Goal: Task Accomplishment & Management: Complete application form

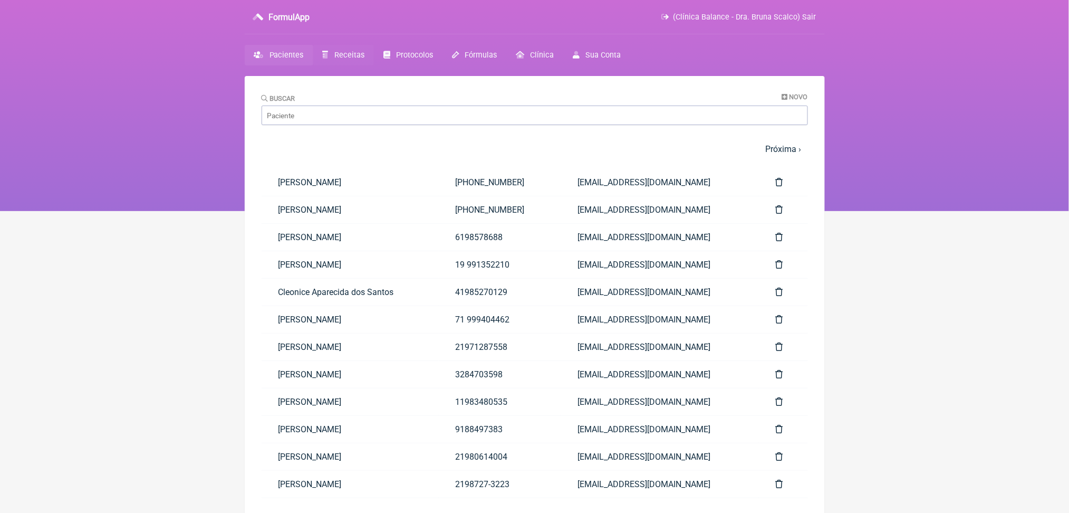
click at [364, 60] on span "Receitas" at bounding box center [349, 55] width 30 height 9
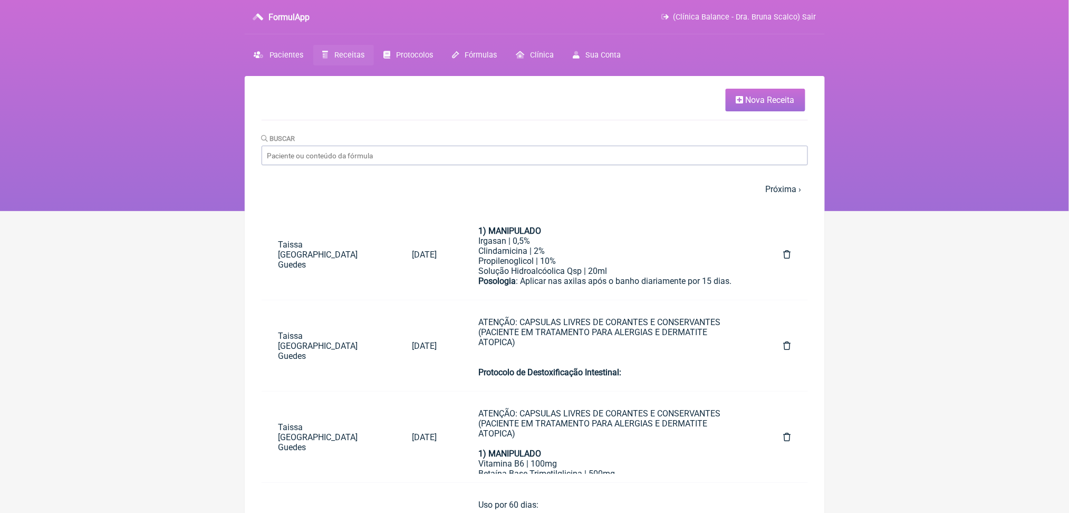
click at [779, 102] on span "Nova Receita" at bounding box center [770, 100] width 49 height 10
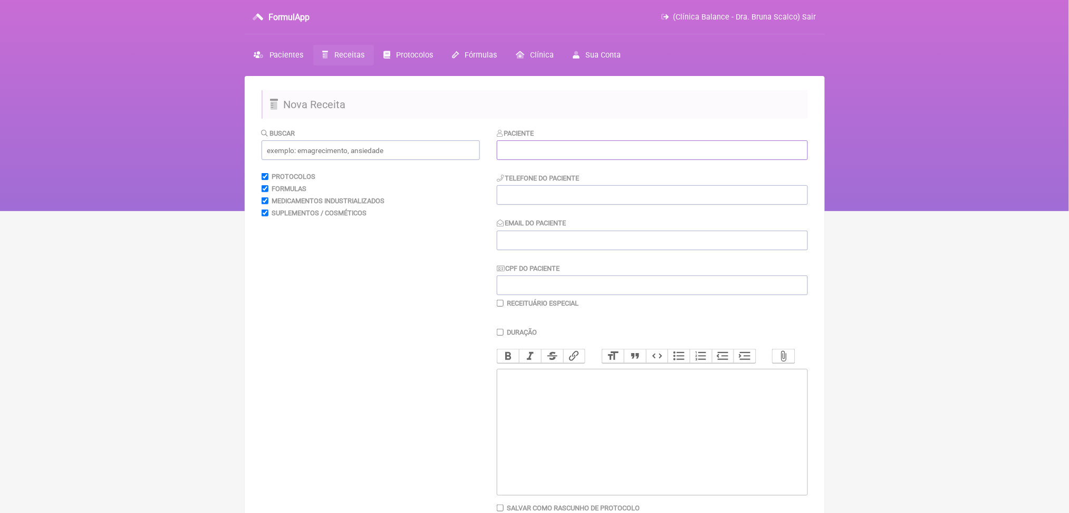
click at [524, 160] on input "text" at bounding box center [652, 150] width 311 height 20
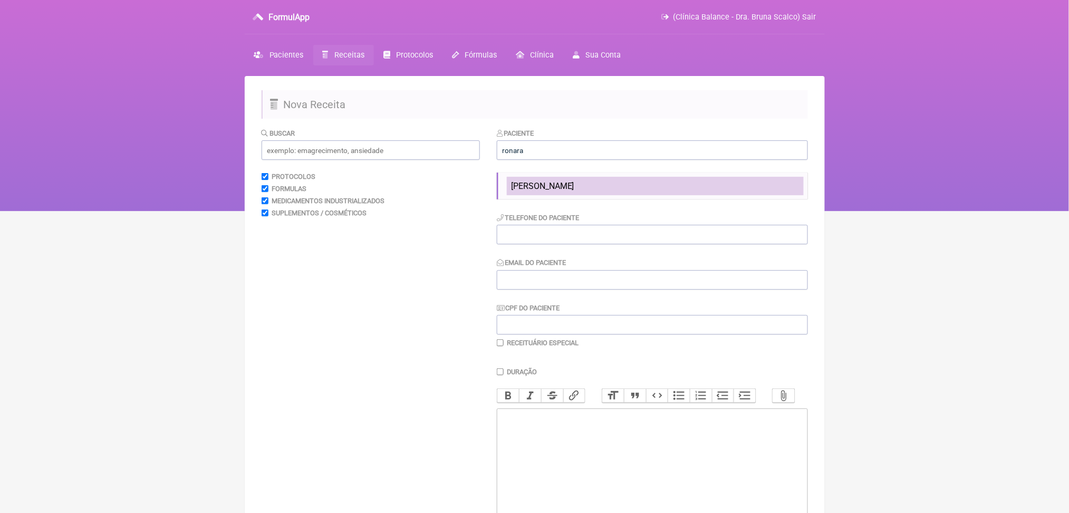
click at [574, 191] on span "[PERSON_NAME]" at bounding box center [542, 186] width 63 height 10
type input "[PERSON_NAME]"
type input "+1 (203)570-3955"
type input "nronara@gmail.com"
type input "846.184.696-68"
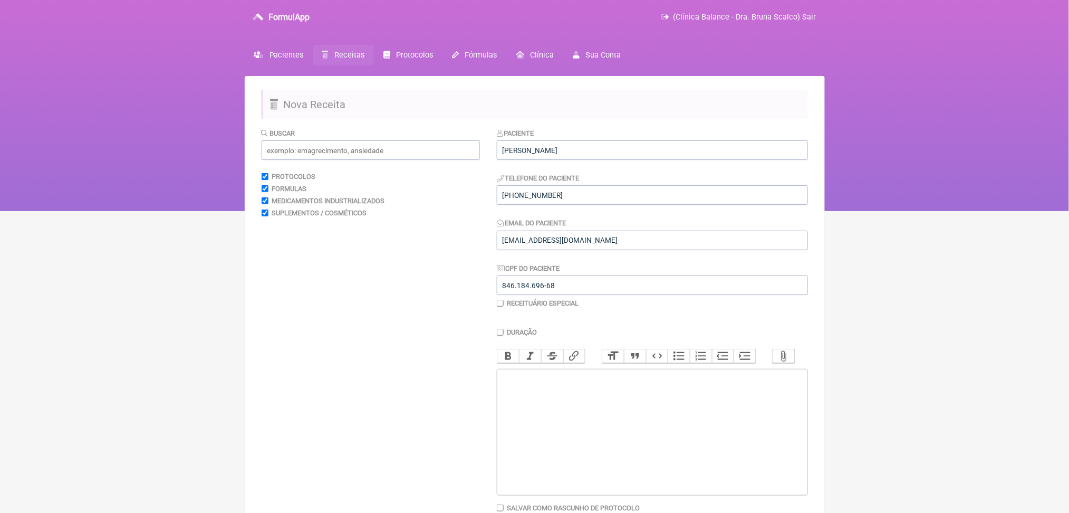
scroll to position [124, 0]
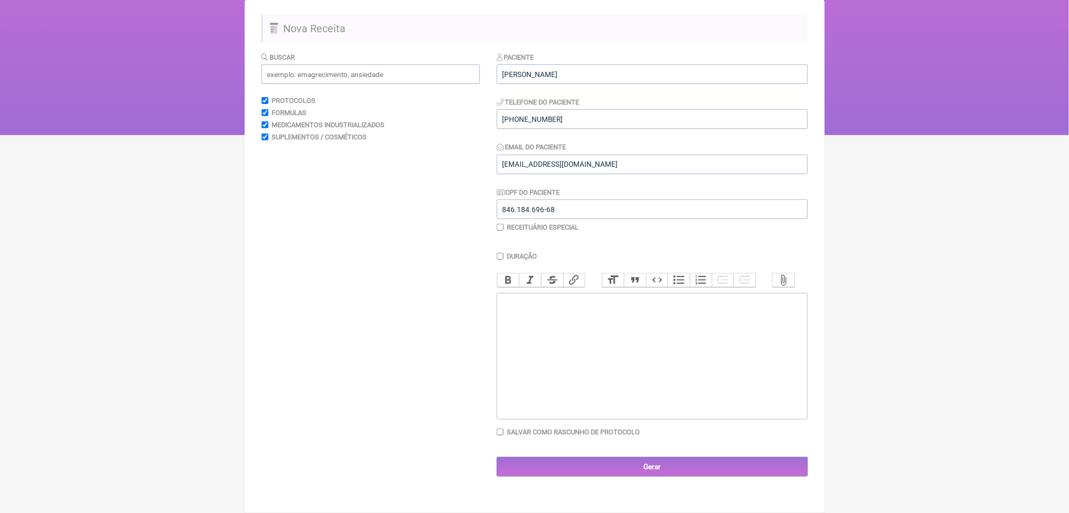
click at [643, 391] on trix-editor at bounding box center [652, 356] width 311 height 127
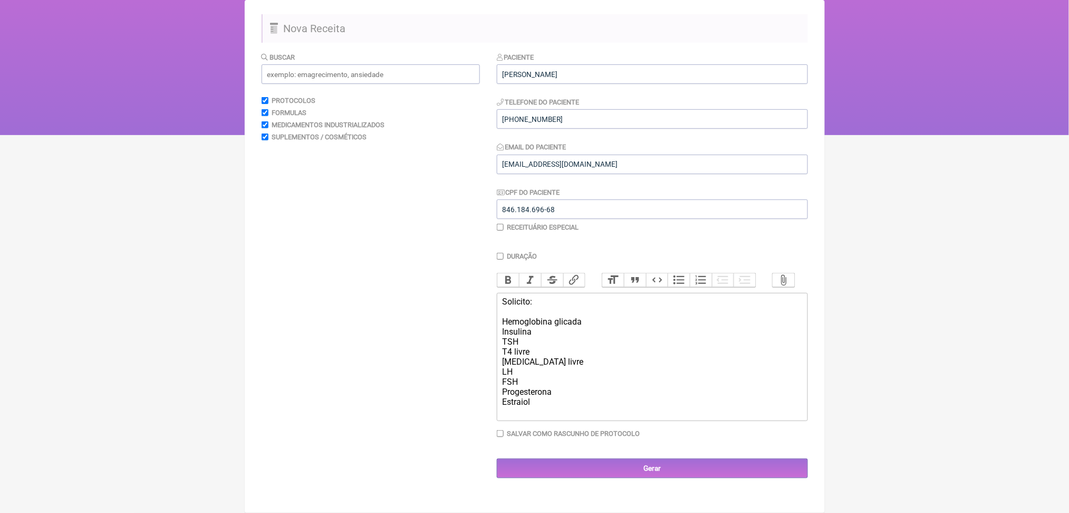
click at [529, 417] on div "Solicito: Hemoglobina glicada Insulina TSH T4 livre T3 livre LH FSH Progesteron…" at bounding box center [652, 356] width 300 height 120
click at [561, 417] on div "Solicito: Hemoglobina glicada Insulina TSH T4 livre T3 livre LH FSH Progesteron…" at bounding box center [652, 356] width 300 height 120
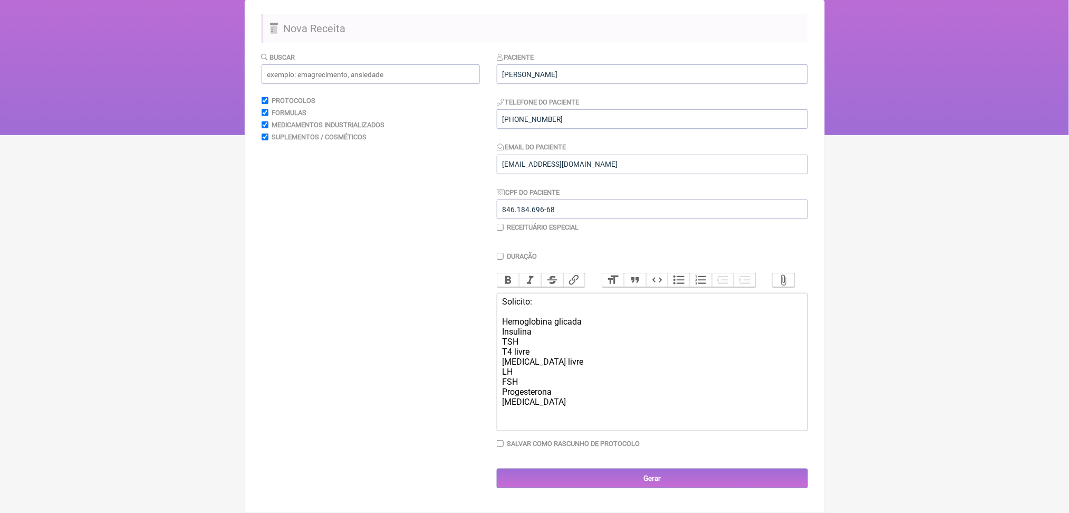
click at [588, 349] on div "Solicito: Hemoglobina glicada Insulina TSH T4 livre T3 livre LH FSH Progesteron…" at bounding box center [652, 361] width 300 height 130
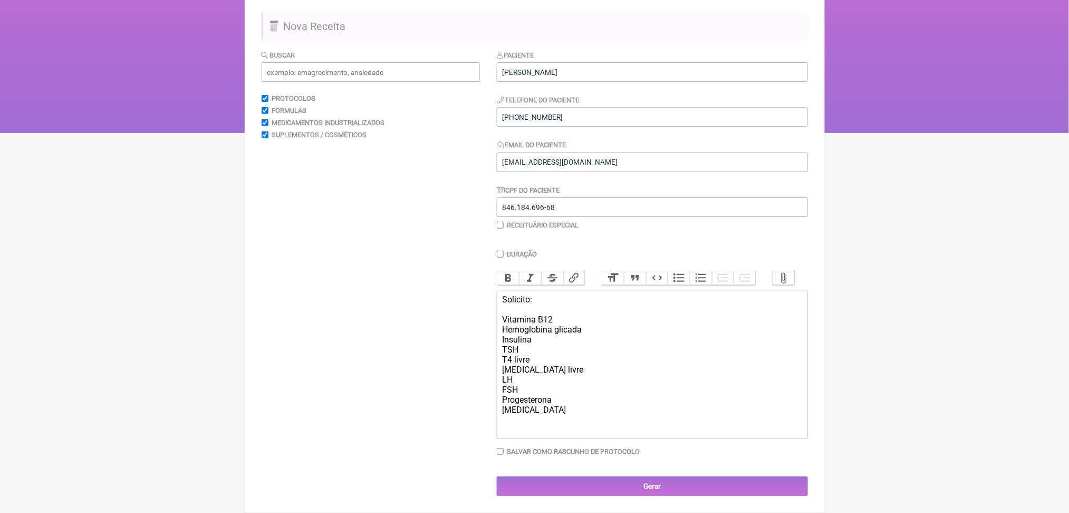
click at [574, 354] on div "Solicito: Vitamina B12 Hemoglobina glicada Insulina TSH T4 livre T3 livre LH FS…" at bounding box center [652, 364] width 300 height 140
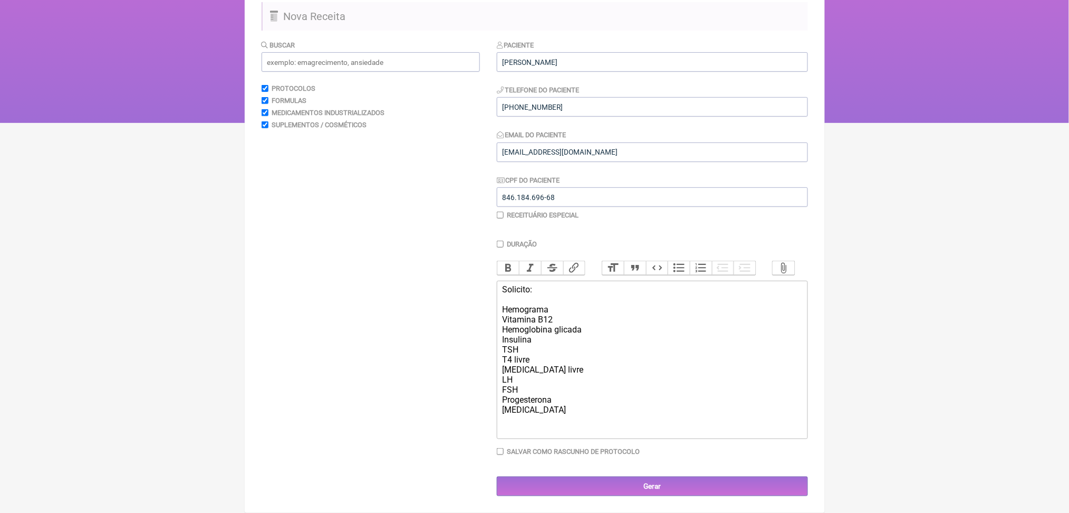
click at [590, 375] on div "Solicito: Hemograma Vitamina B12 Hemoglobina glicada Insulina TSH T4 livre T3 l…" at bounding box center [652, 359] width 300 height 150
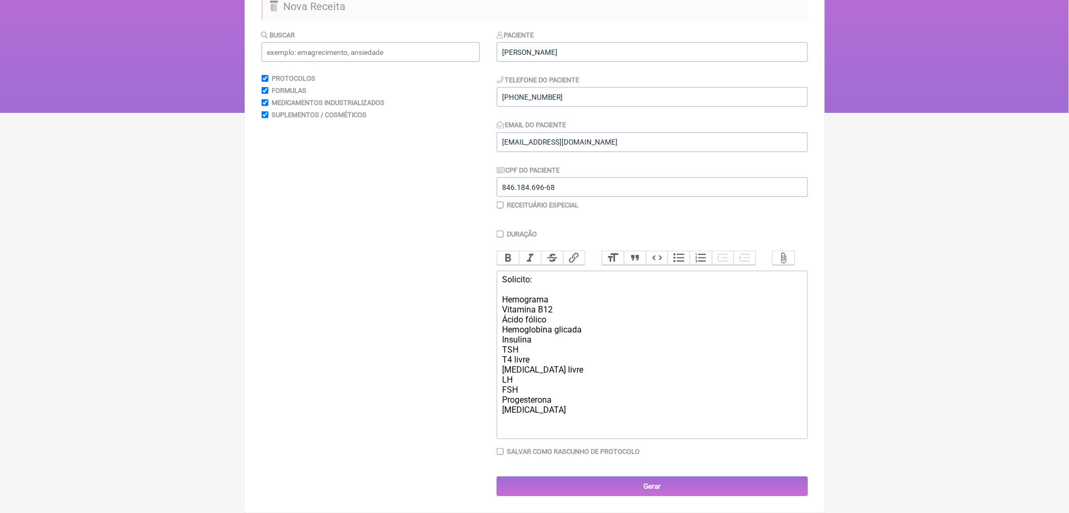
scroll to position [249, 0]
click at [555, 309] on div "Solicito: Hemograma Vitamina B12 Ácido fólico Hemoglobina glicada Insulina TSH …" at bounding box center [652, 354] width 300 height 160
click at [569, 296] on div "Solicito: Hemograma Vitamina B12 Ácido fólico Hemoglobina glicada Insulina TSH …" at bounding box center [652, 354] width 300 height 160
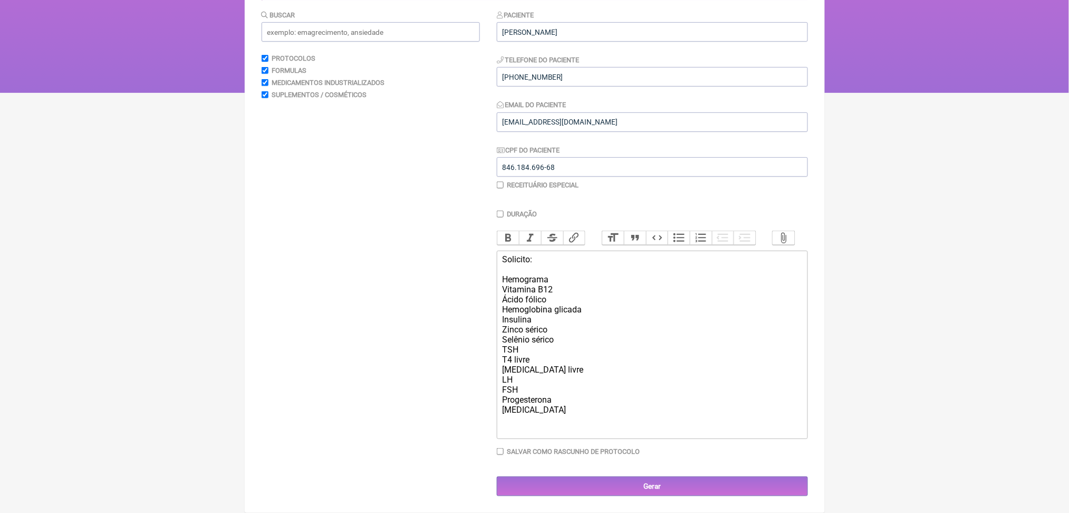
click at [552, 374] on div "Solicito: Hemograma Vitamina B12 Ácido fólico Hemoglobina glicada Insulina Zinc…" at bounding box center [652, 344] width 300 height 180
click at [572, 416] on div "Solicito: Hemograma Vitamina B12 Ácido fólico Hemoglobina glicada Insulina Zinc…" at bounding box center [652, 344] width 300 height 180
click at [588, 293] on div "Solicito: Hemograma Vitamina B12 Ácido fólico Hemoglobina glicada Insulina Zinc…" at bounding box center [652, 344] width 300 height 180
click at [581, 309] on div "Solicito: Hemograma Vitamina B12 Ácido fólico Hemoglobina glicada Insulina Zinc…" at bounding box center [652, 344] width 300 height 180
click at [587, 292] on div "Solicito: Hemograma Vitamina B12 Ácido fólico Hemoglobina glicada Insulina Zinc…" at bounding box center [652, 344] width 300 height 180
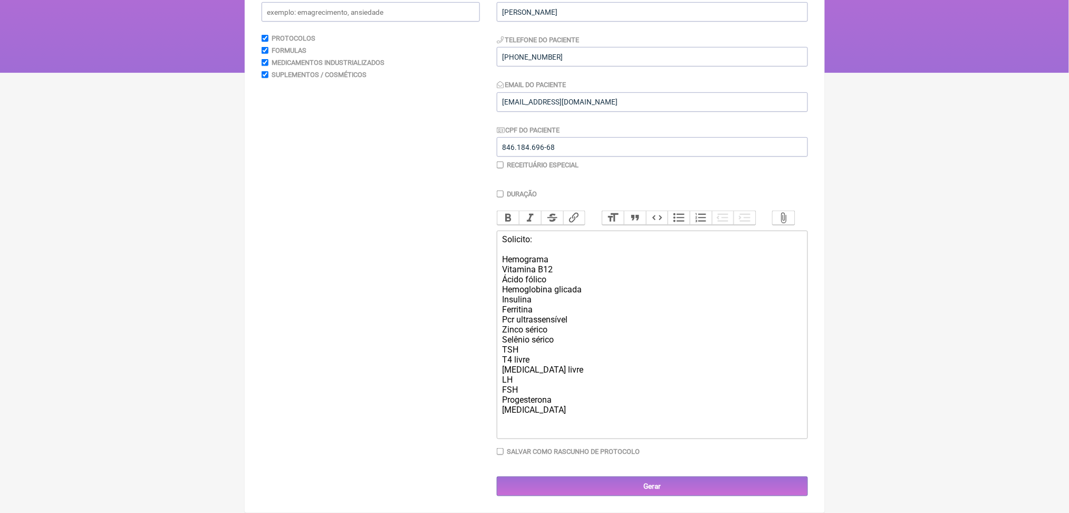
click at [543, 319] on div "Solicito: Hemograma Vitamina B12 Ácido fólico Hemoglobina glicada Insulina Ferr…" at bounding box center [652, 334] width 300 height 200
click at [523, 316] on div "Solicito: Hemograma Vitamina B12 Ácido fólico Hemoglobina glicada Insulina Ferr…" at bounding box center [652, 334] width 300 height 200
click at [617, 320] on div "Solicito: Hemograma Vitamina B12 Ácido fólico Hemoglobina glicada Insulina Ferr…" at bounding box center [652, 334] width 300 height 200
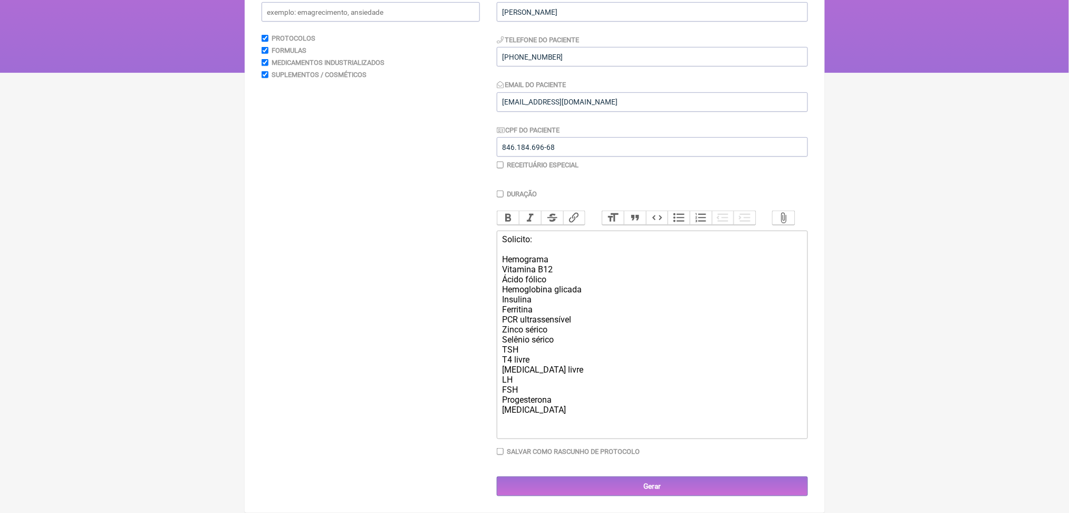
click at [584, 346] on div "Solicito: Hemograma Vitamina B12 Ácido fólico Hemoglobina glicada Insulina Ferr…" at bounding box center [652, 334] width 300 height 200
click at [594, 435] on div "Solicito: Hemograma Vitamina B12 Ácido fólico Hemoglobina glicada Insulina Ferr…" at bounding box center [652, 334] width 300 height 200
click at [589, 381] on div "Solicito: Hemograma Vitamina B12 Ácido fólico Hemoglobina glicada Insulina Ferr…" at bounding box center [652, 334] width 300 height 200
click at [590, 435] on div "Solicito: Hemograma Vitamina B12 Ácido fólico Hemoglobina glicada Insulina Ferr…" at bounding box center [652, 334] width 300 height 200
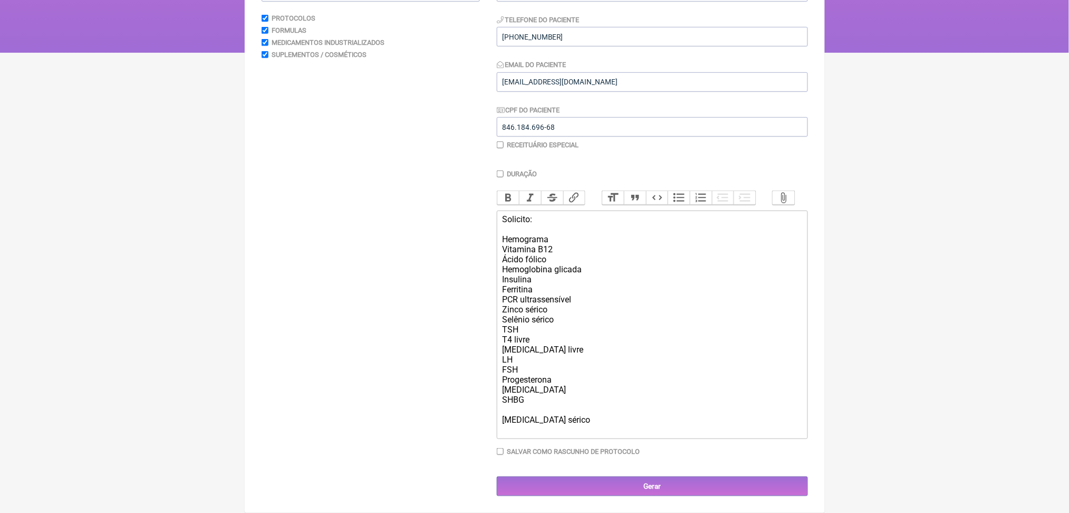
scroll to position [314, 0]
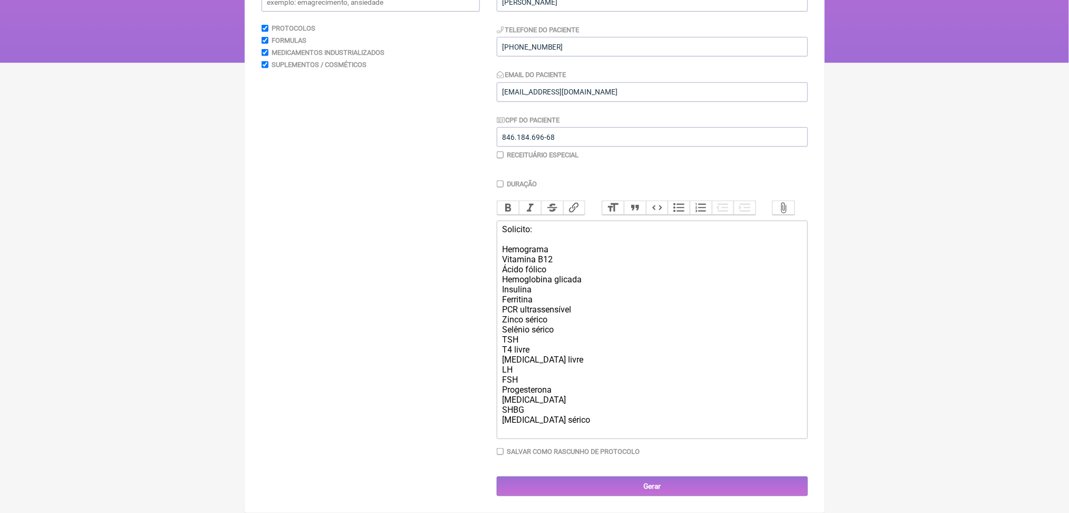
click at [546, 325] on div "Solicito: Hemograma Vitamina B12 Ácido fólico Hemoglobina glicada Insulina Ferr…" at bounding box center [652, 329] width 300 height 210
click at [552, 321] on div "Solicito: Hemograma Vitamina B12 Ácido fólico Hemoglobina glicada Insulina Ferr…" at bounding box center [652, 329] width 300 height 210
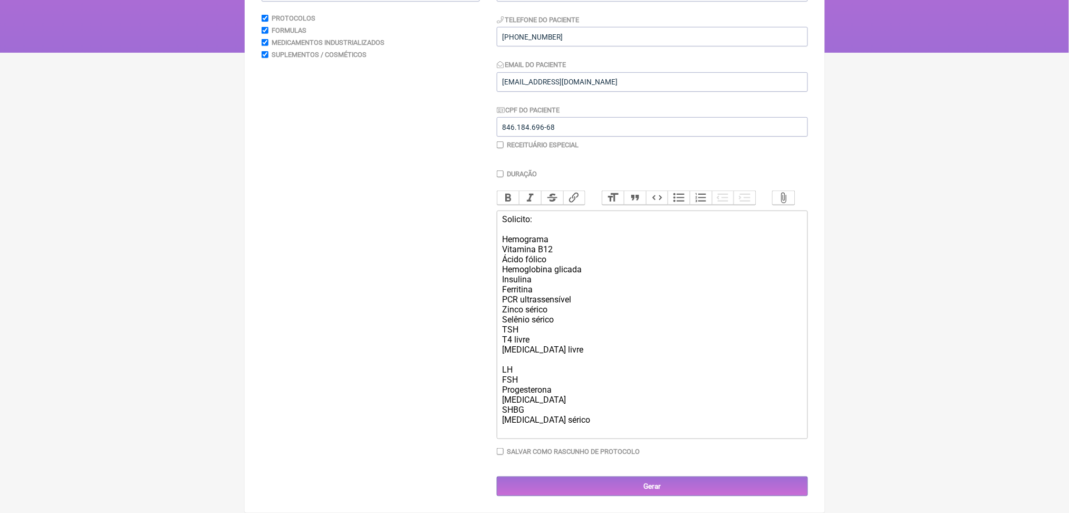
scroll to position [326, 0]
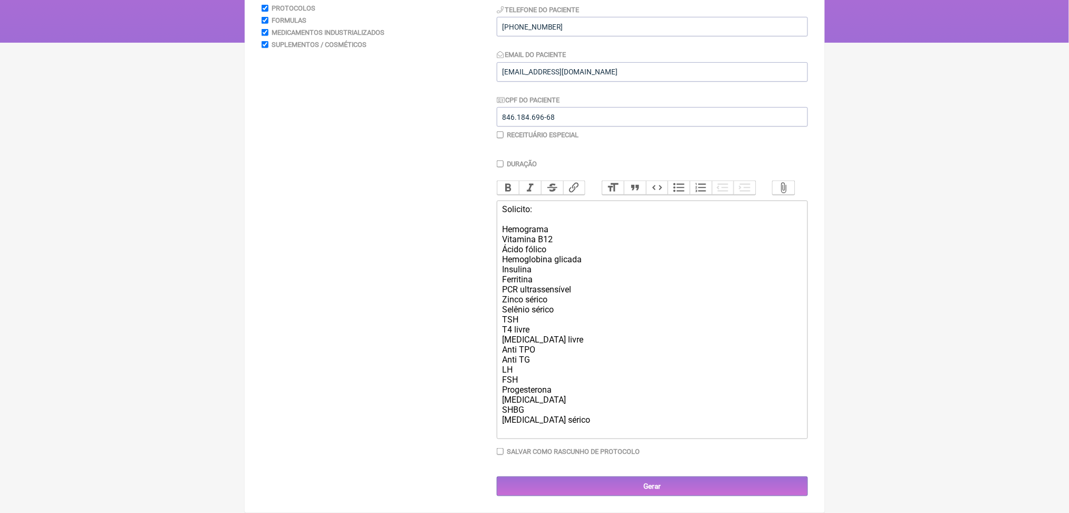
click at [558, 421] on div "Solicito: Hemograma Vitamina B12 Ácido fólico Hemoglobina glicada Insulina Ferr…" at bounding box center [652, 319] width 300 height 230
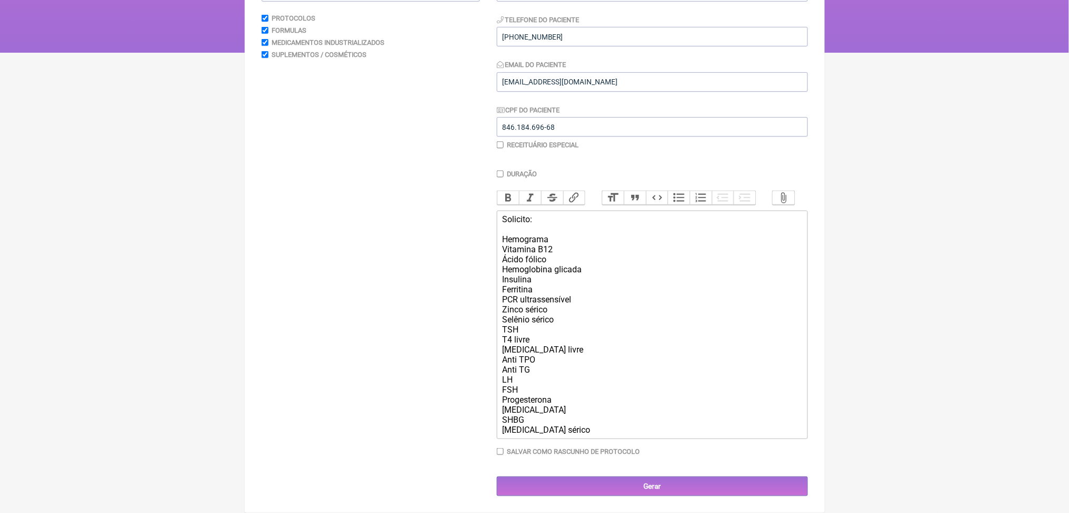
click at [580, 214] on div "Solicito: Hemograma Vitamina B12 Ácido fólico Hemoglobina glicada Insulina Ferr…" at bounding box center [652, 324] width 300 height 220
click at [566, 214] on div "Solicito: Hemograma Vitamina B12 Ácido fólico Hemoglobina glicada Insulina Ferr…" at bounding box center [652, 324] width 300 height 220
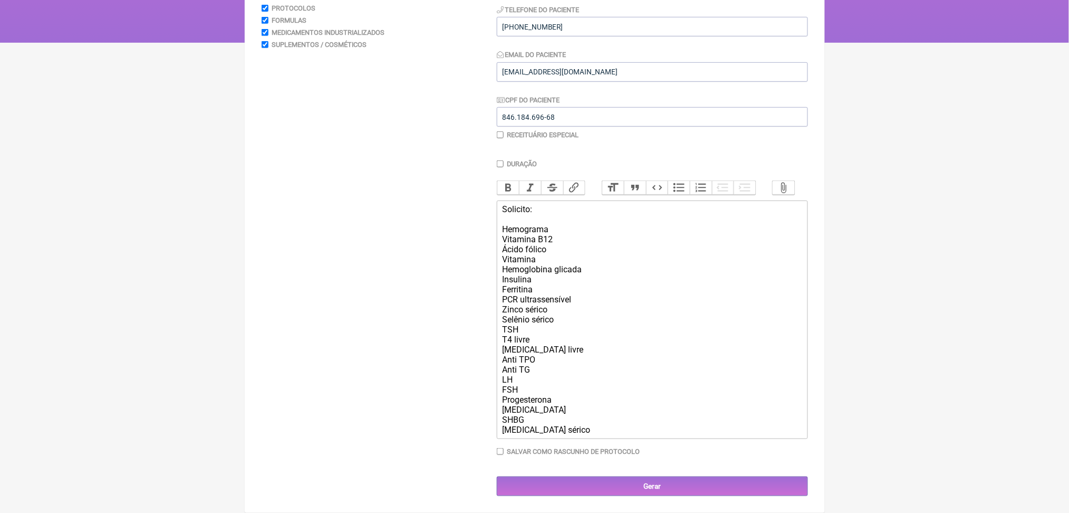
type trix-editor "<div>Solicito:<br><br>Hemograma<br>Vitamina B12<br>Ácido fólico<br>Vitamina D<b…"
click at [557, 278] on div "Solicito: Hemograma Vitamina B12 Ácido fólico Vitamina D Hemoglobina glicada In…" at bounding box center [652, 319] width 300 height 230
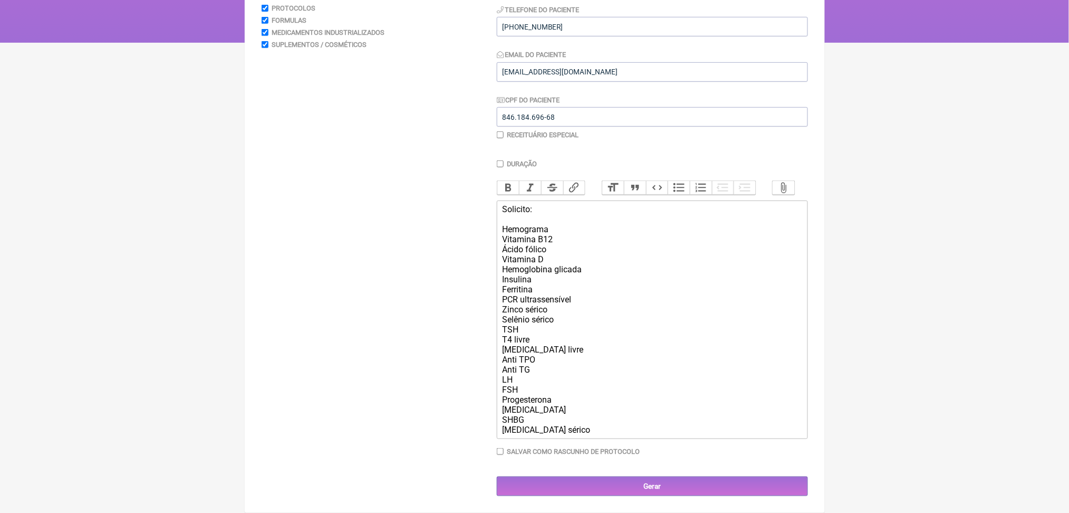
click at [535, 314] on div "Solicito: Hemograma Vitamina B12 Ácido fólico Vitamina D Hemoglobina glicada In…" at bounding box center [652, 319] width 300 height 230
click at [608, 420] on div "Solicito: Hemograma Vitamina B12 Ácido fólico Vitamina D Hemoglobina glicada In…" at bounding box center [652, 319] width 300 height 230
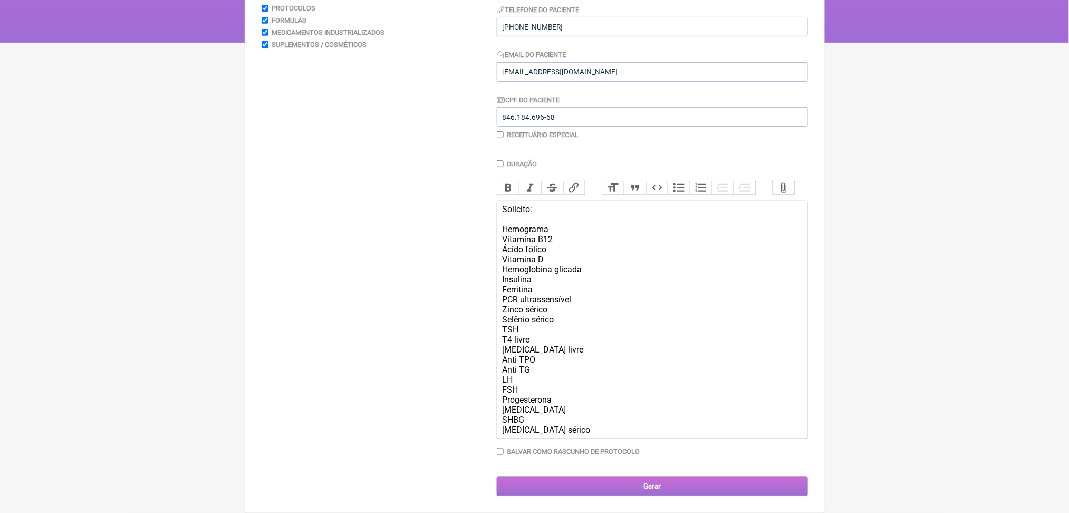
click at [597, 488] on input "Gerar" at bounding box center [652, 486] width 311 height 20
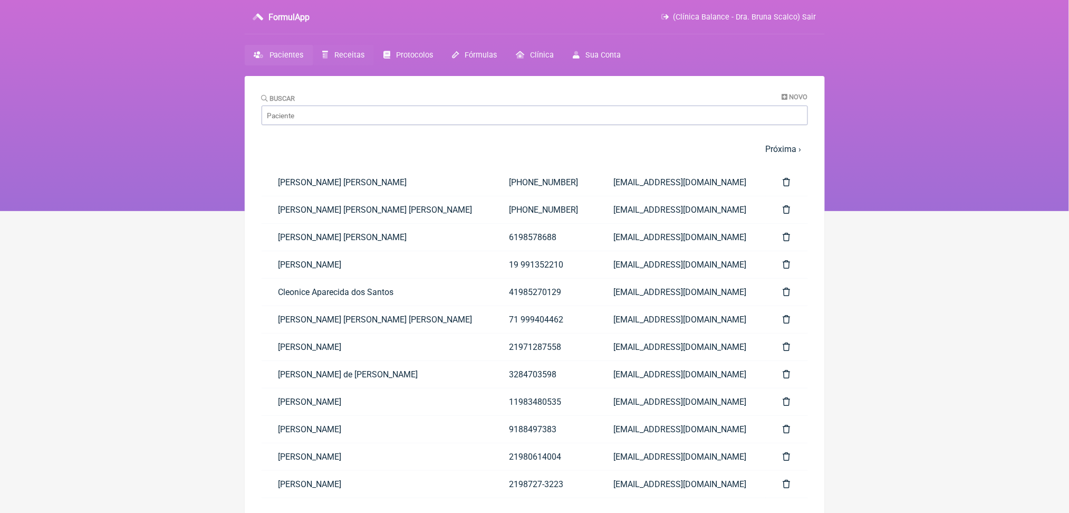
click at [364, 60] on span "Receitas" at bounding box center [349, 55] width 30 height 9
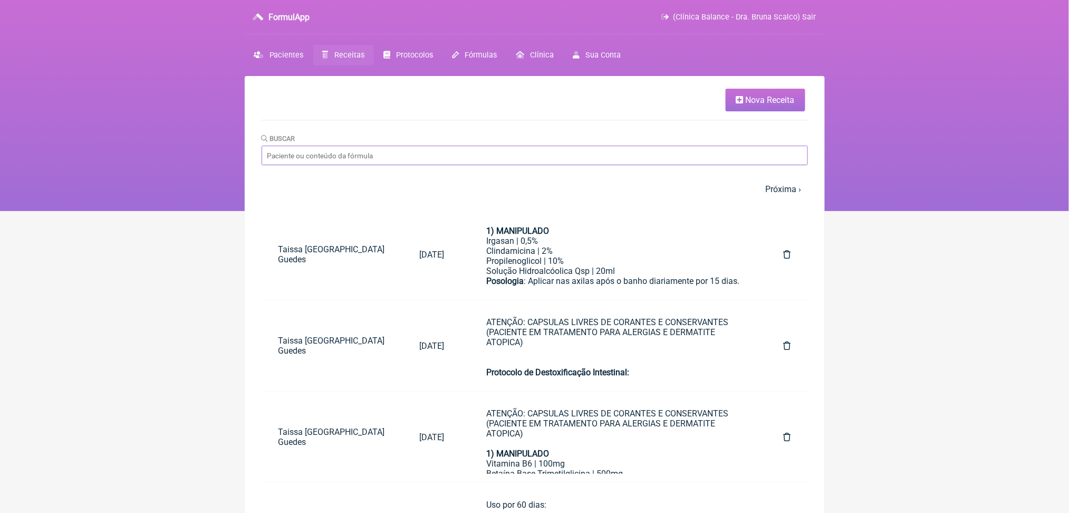
click at [359, 165] on input "Buscar" at bounding box center [535, 156] width 546 height 20
type input "ronara"
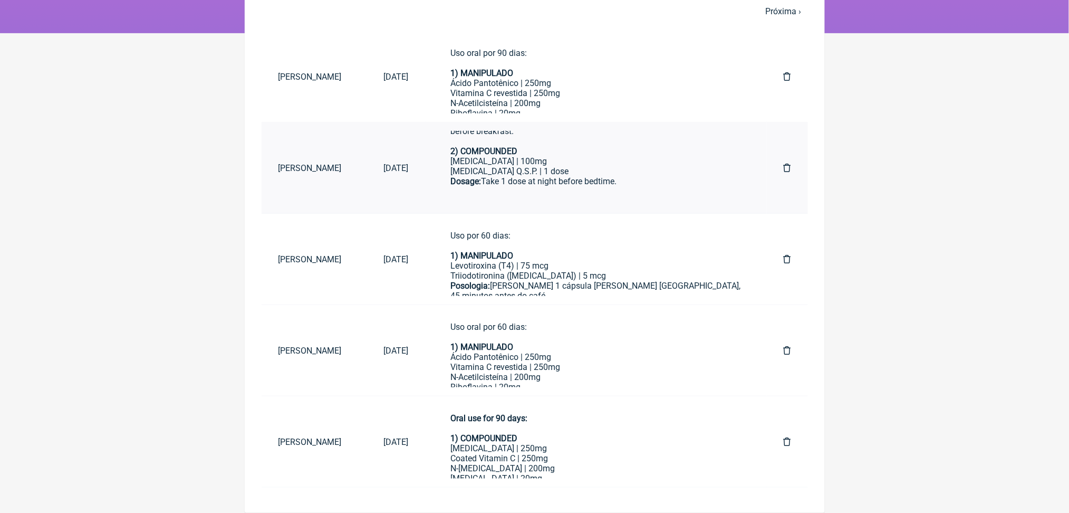
scroll to position [141, 0]
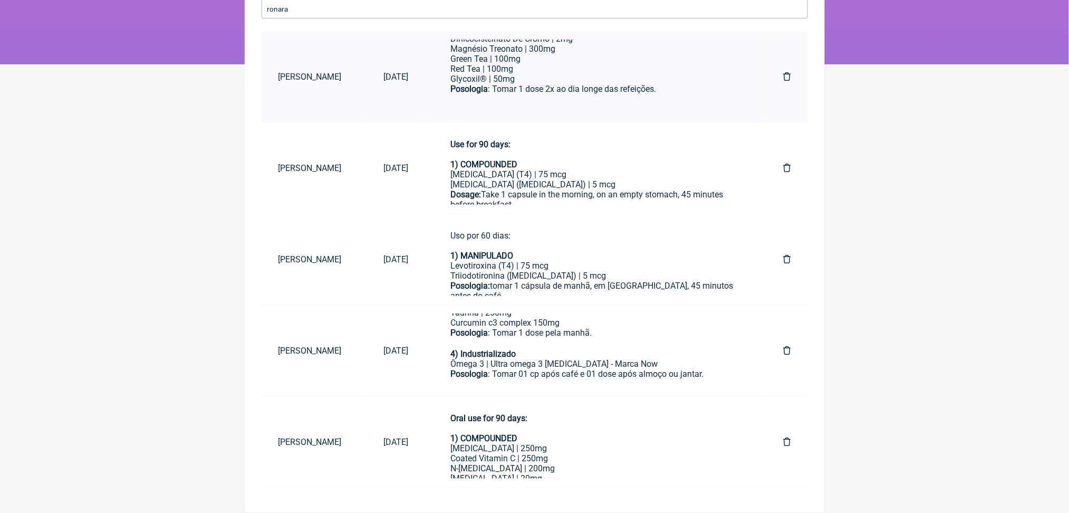
scroll to position [597, 0]
click at [784, 346] on icon at bounding box center [787, 350] width 7 height 8
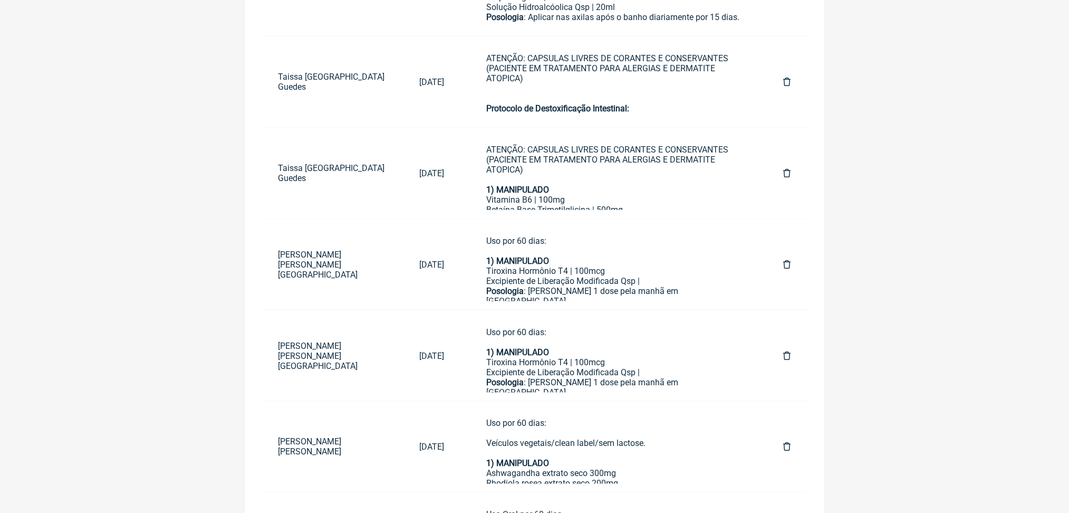
scroll to position [20, 0]
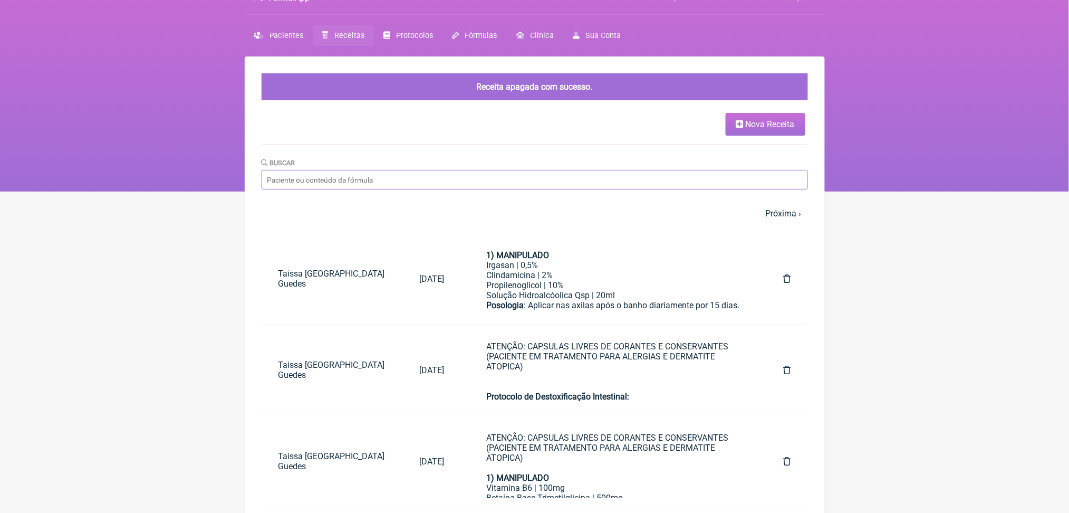
click at [406, 189] on input "Buscar" at bounding box center [535, 180] width 546 height 20
type input "ronara"
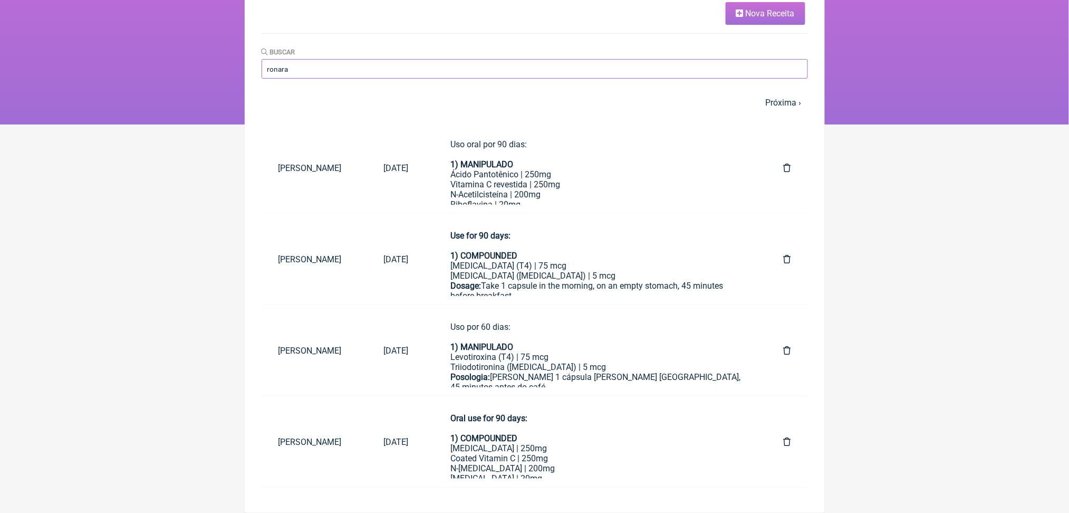
scroll to position [144, 0]
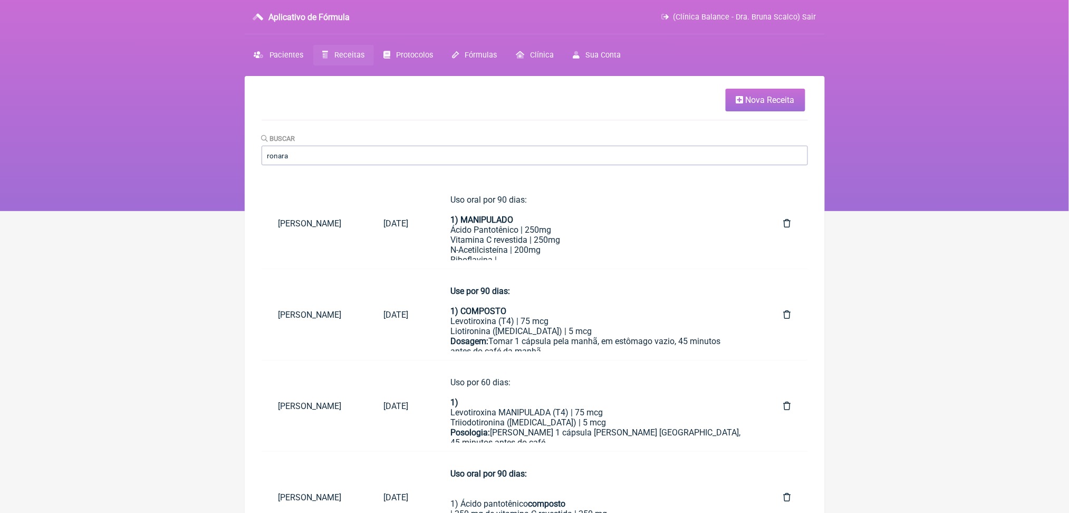
scroll to position [104, 0]
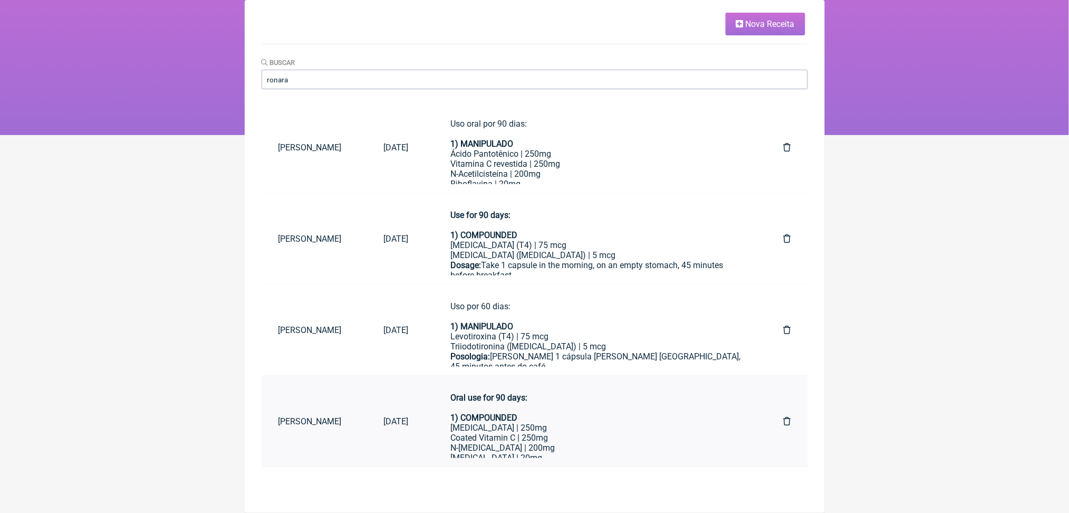
click at [644, 412] on div "Oral use for 90 days:" at bounding box center [596, 402] width 291 height 20
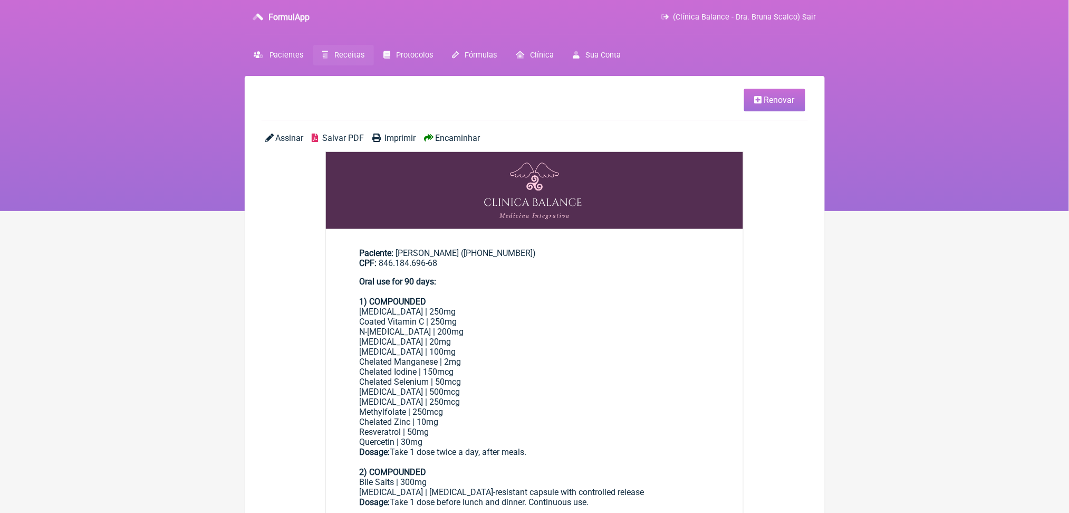
click at [771, 105] on span "Renovar" at bounding box center [779, 100] width 31 height 10
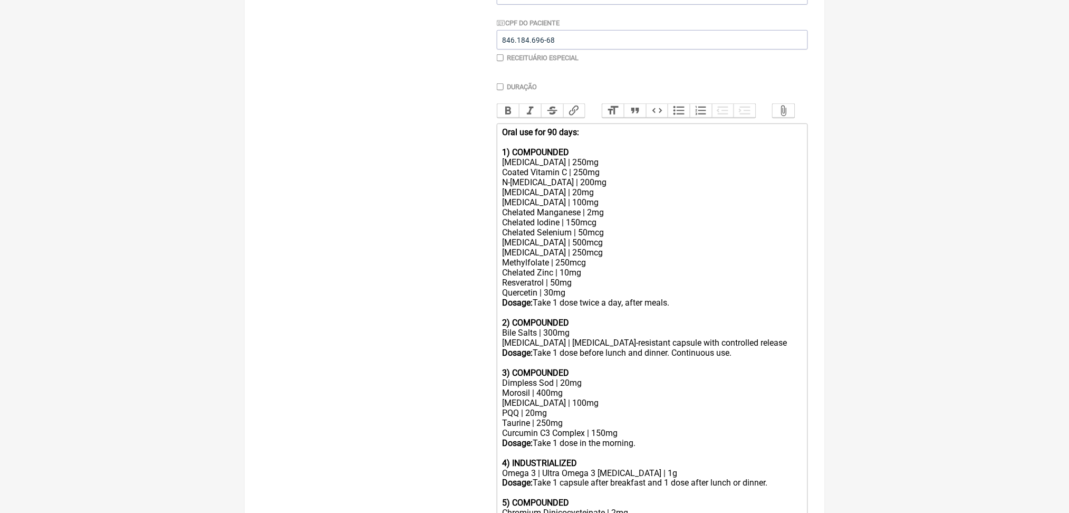
scroll to position [249, 0]
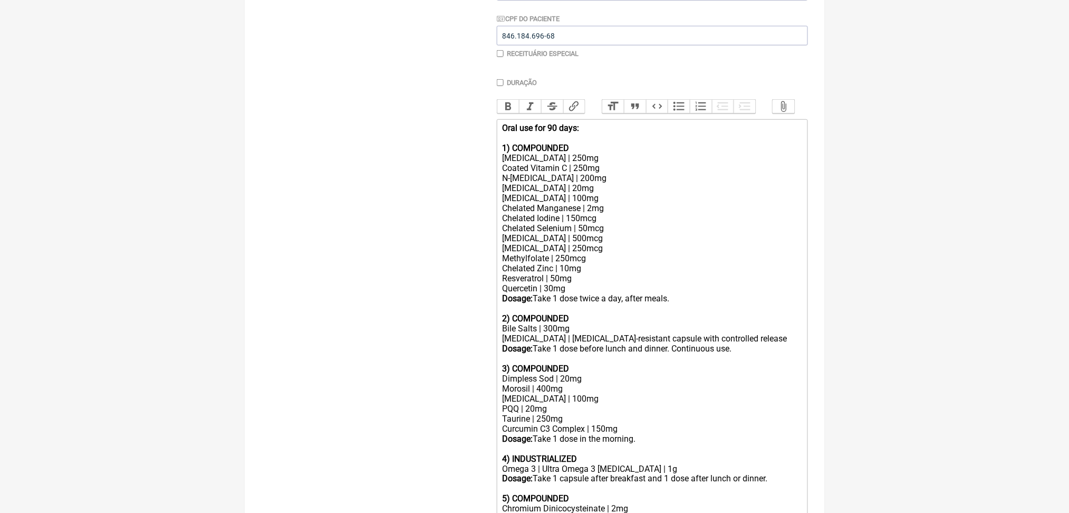
click at [571, 133] on strong "Oral use for 90 days:" at bounding box center [540, 128] width 77 height 10
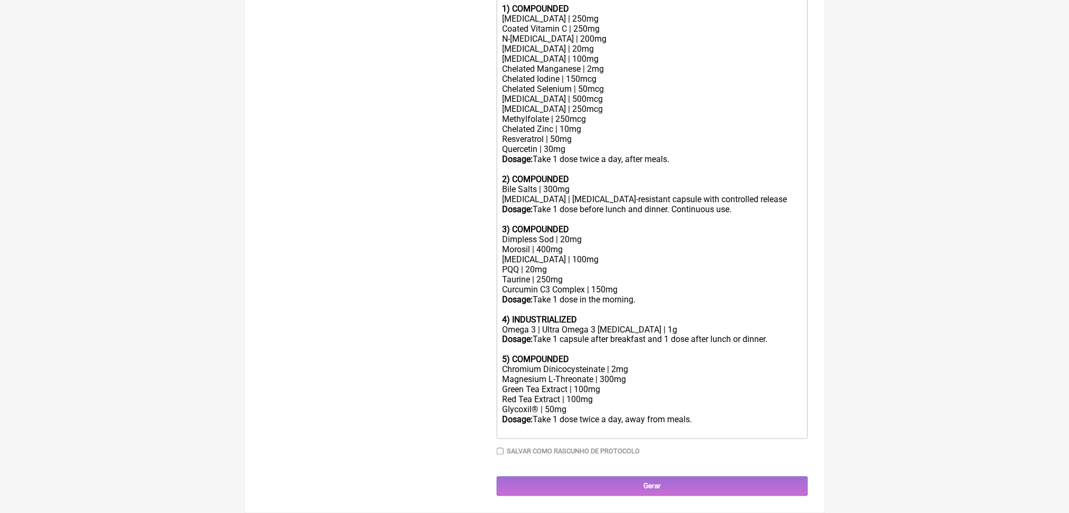
click at [639, 416] on trix-editor "Oral use for 30 days: 1) COMPOUNDED Pantothenic Acid | 250mg Coated Vitamin C |…" at bounding box center [652, 209] width 311 height 459
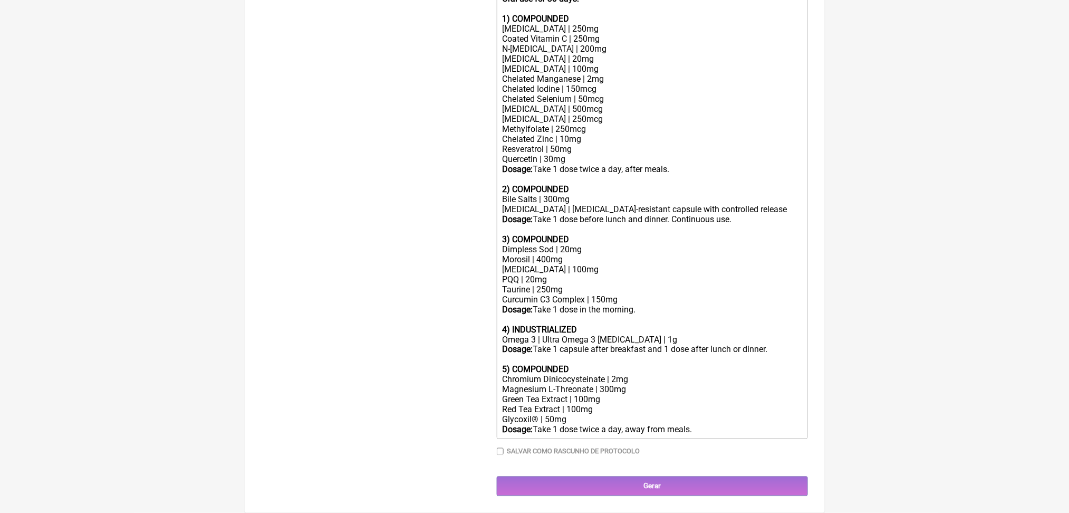
scroll to position [637, 0]
type trix-editor "<div><strong>Oral use for 30 days:<br></strong><br></div><div><strong>1) COMPOU…"
click at [677, 489] on input "Gerar" at bounding box center [652, 486] width 311 height 20
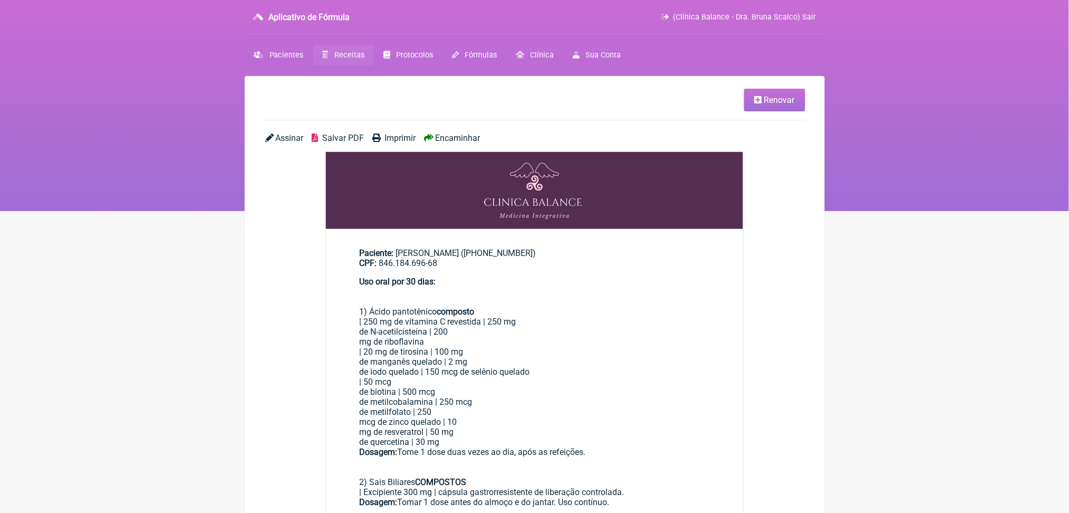
click at [349, 143] on font "Salvar PDF" at bounding box center [343, 138] width 42 height 10
click at [373, 60] on link "Receitas" at bounding box center [343, 55] width 61 height 21
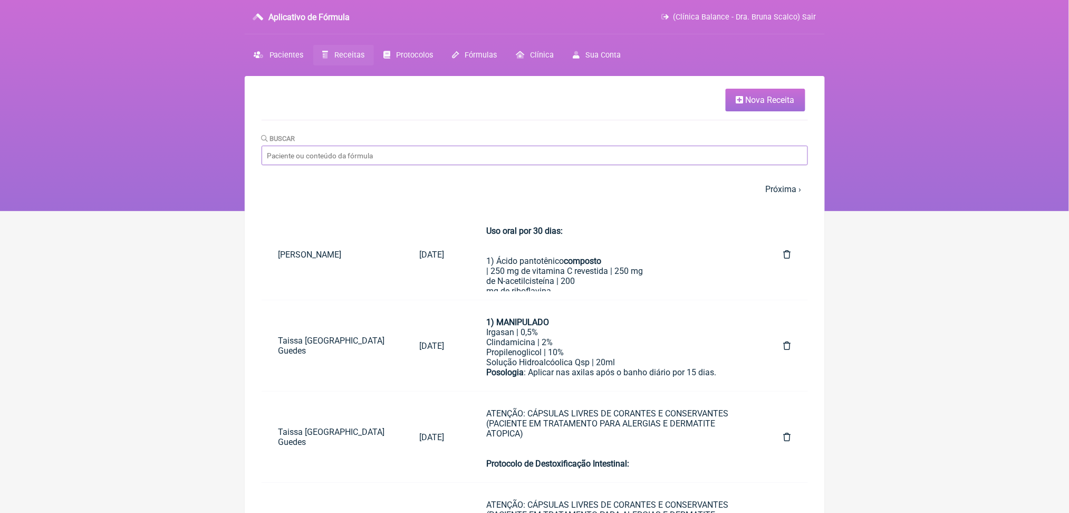
click at [461, 165] on input "Buscar" at bounding box center [535, 156] width 546 height 20
type input "ronara"
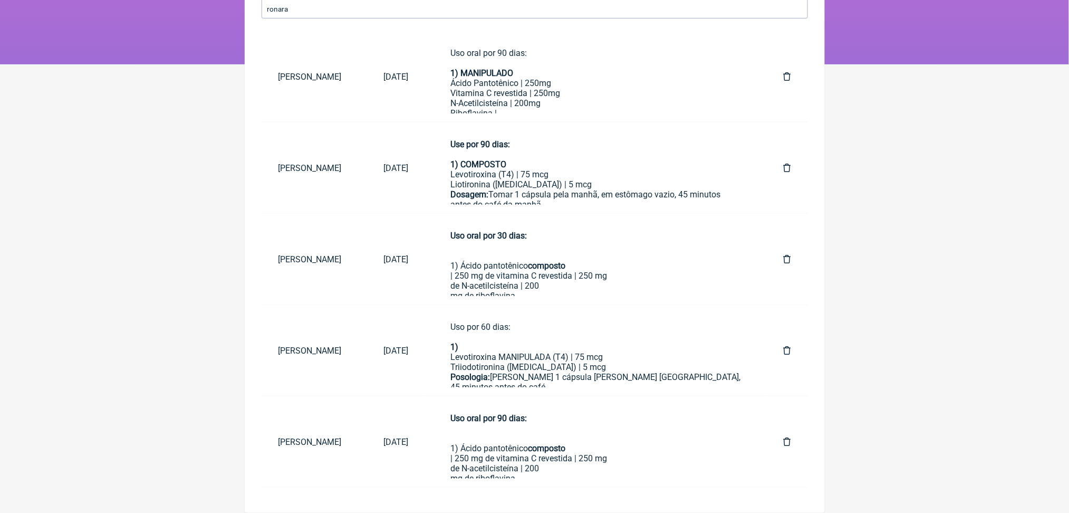
scroll to position [200, 0]
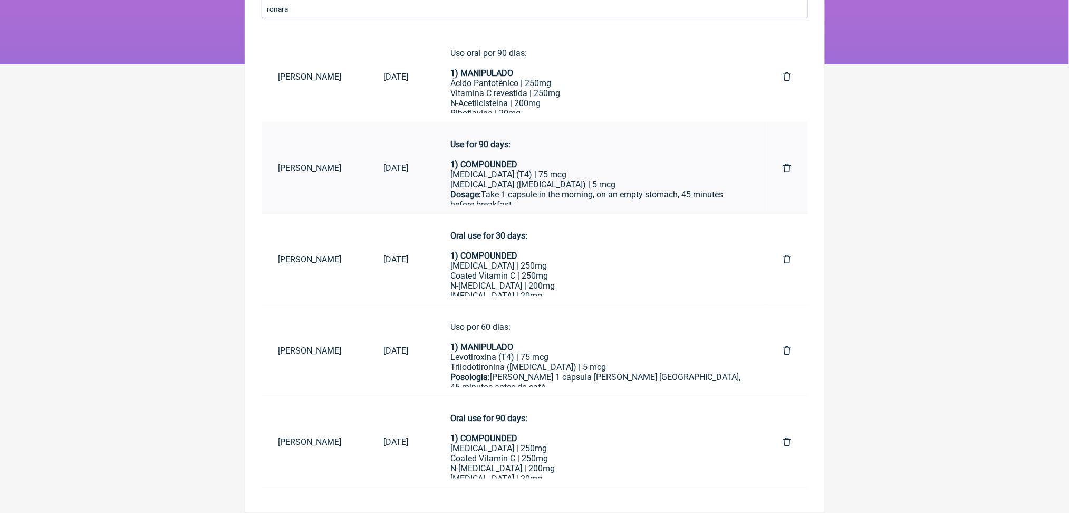
click at [608, 159] on div "1) COMPOUNDED [MEDICAL_DATA] (T4) | 75 mcg [MEDICAL_DATA] ([MEDICAL_DATA]) | 5 …" at bounding box center [596, 189] width 291 height 60
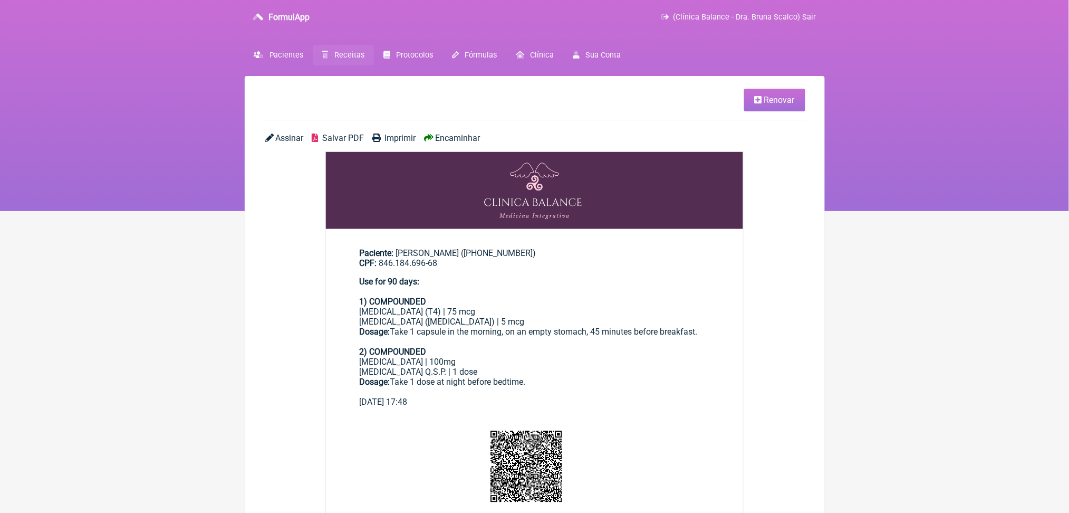
click at [755, 104] on icon at bounding box center [758, 99] width 7 height 8
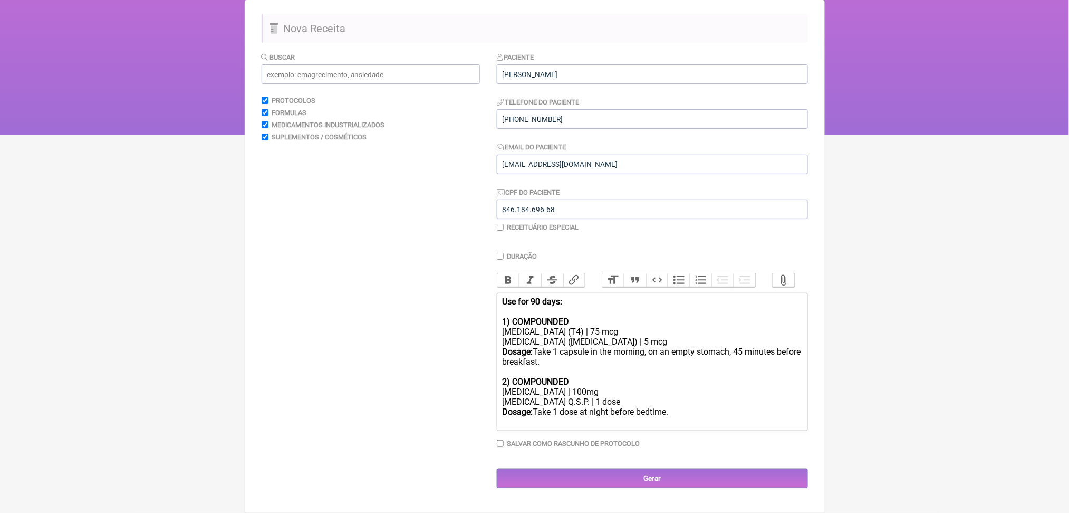
scroll to position [210, 0]
click at [545, 296] on strong "Use for 90 days:" at bounding box center [532, 301] width 60 height 10
click at [593, 410] on div "2) COMPOUNDED Progesterone | 100mg Excipient Q.S.P. | 1 dose Dosage: Take 1 dos…" at bounding box center [652, 402] width 300 height 50
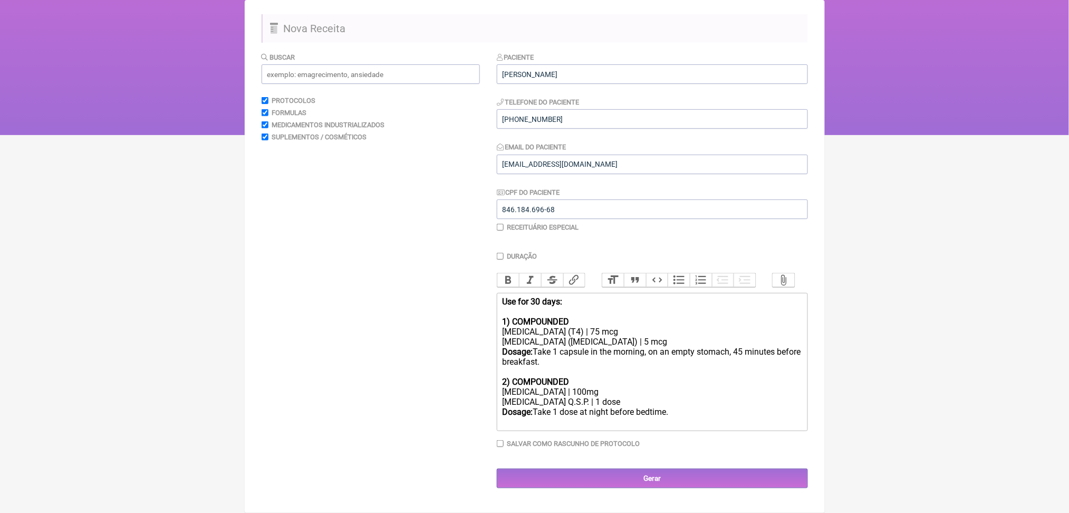
type trix-editor "<div><strong>Use for 30 days:<br></strong><br></div><div><strong>1) COMPOUNDED<…"
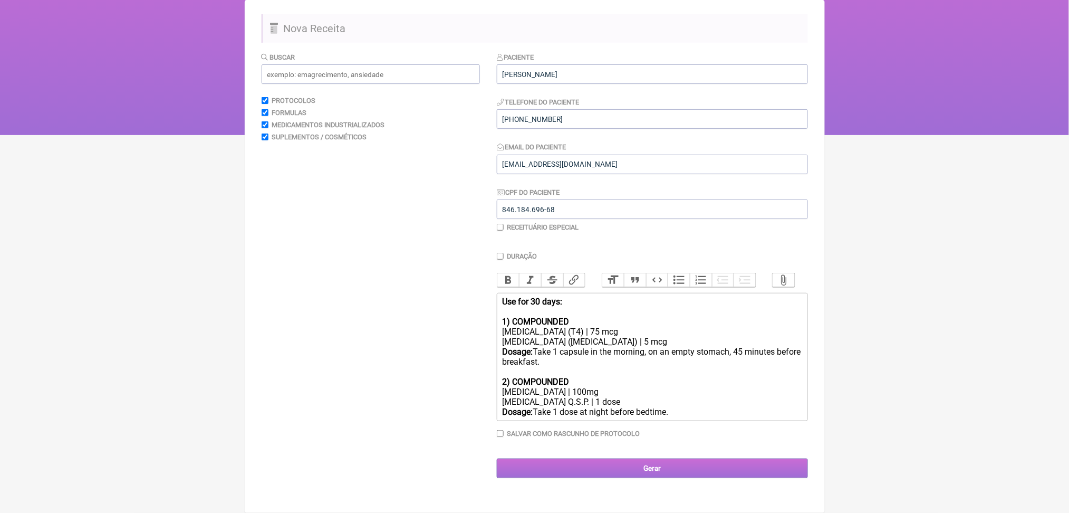
click at [625, 475] on input "Gerar" at bounding box center [652, 468] width 311 height 20
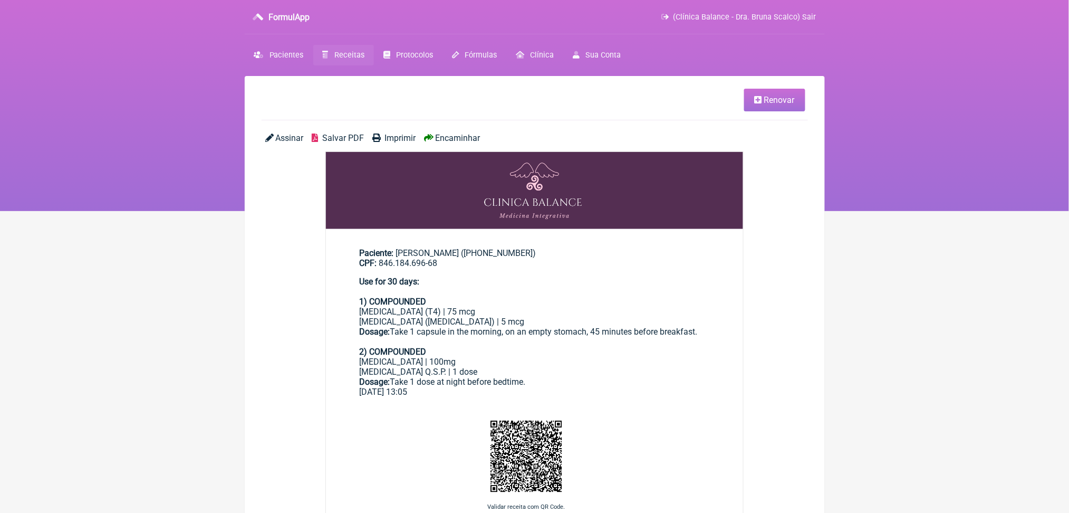
click at [364, 146] on main "Renovar Assinar Salvar PDF Imprimir Encaminhar Paciente: Ronara Nunes (+1 (203)…" at bounding box center [535, 411] width 580 height 671
click at [364, 143] on span "Salvar PDF" at bounding box center [343, 138] width 42 height 10
click at [353, 65] on link "Receitas" at bounding box center [343, 55] width 61 height 21
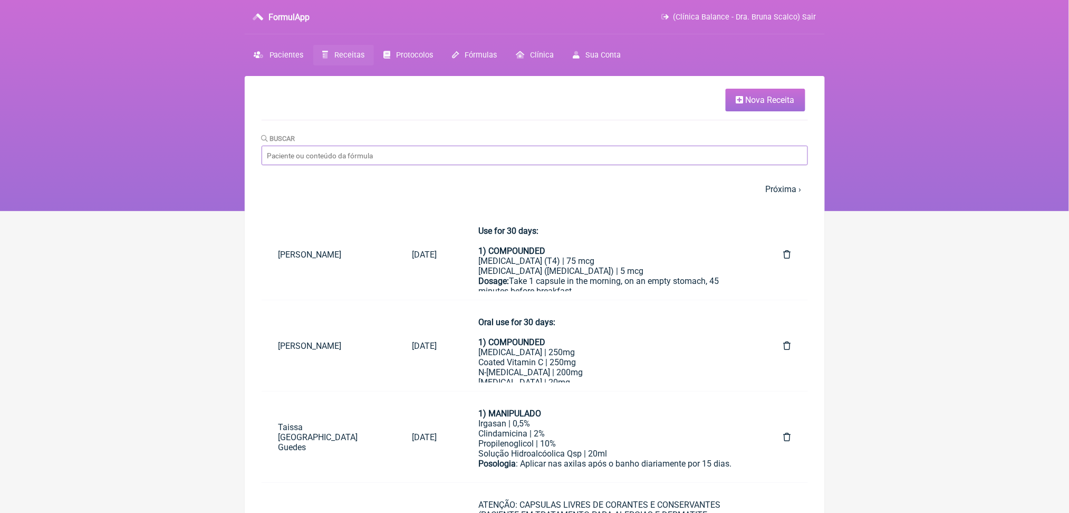
click at [407, 165] on input "Buscar" at bounding box center [535, 156] width 546 height 20
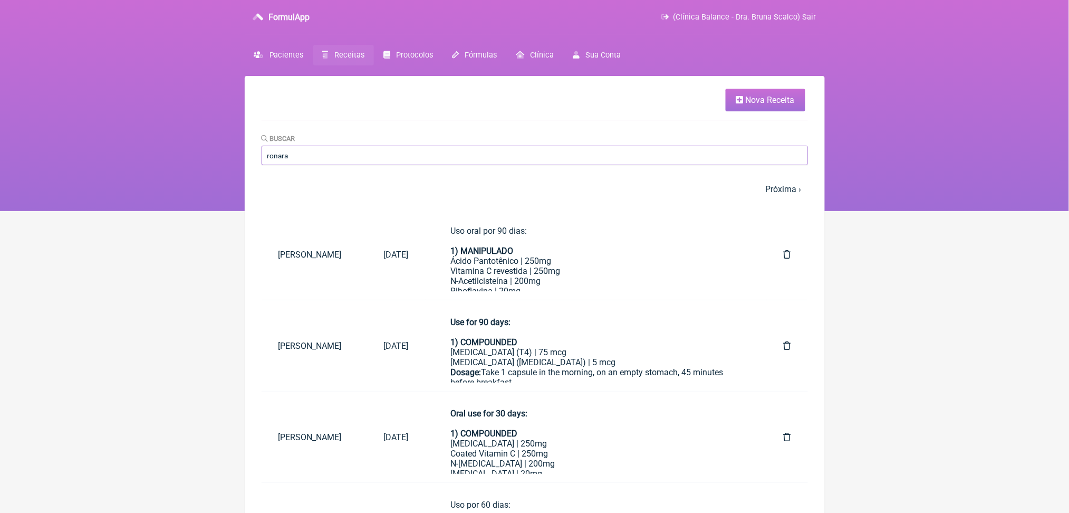
type input "ronara"
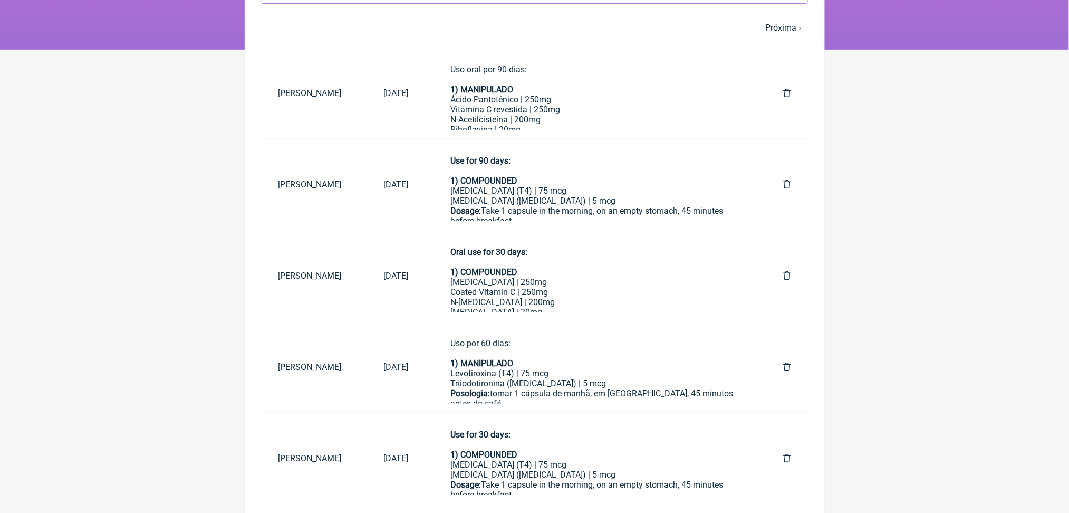
scroll to position [163, 0]
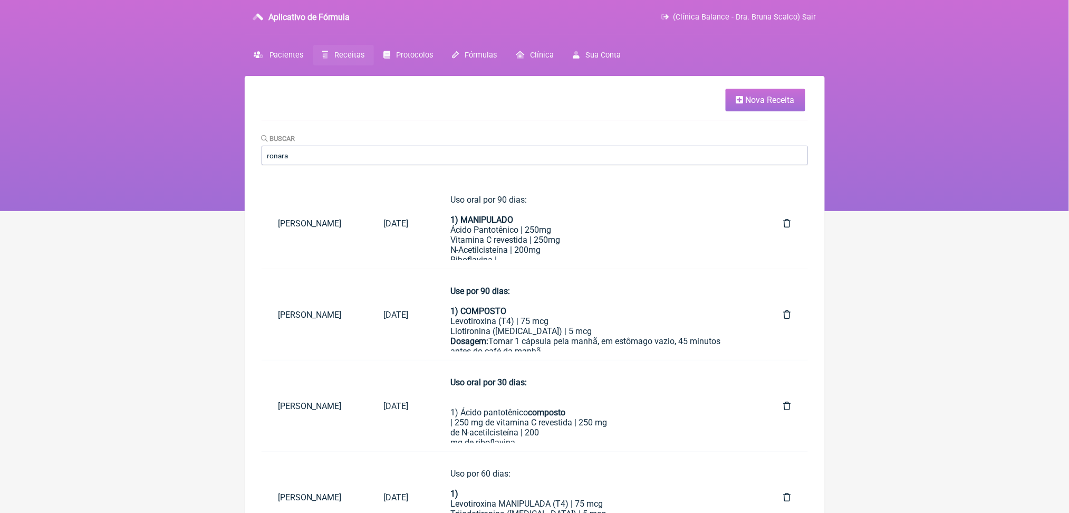
scroll to position [74, 0]
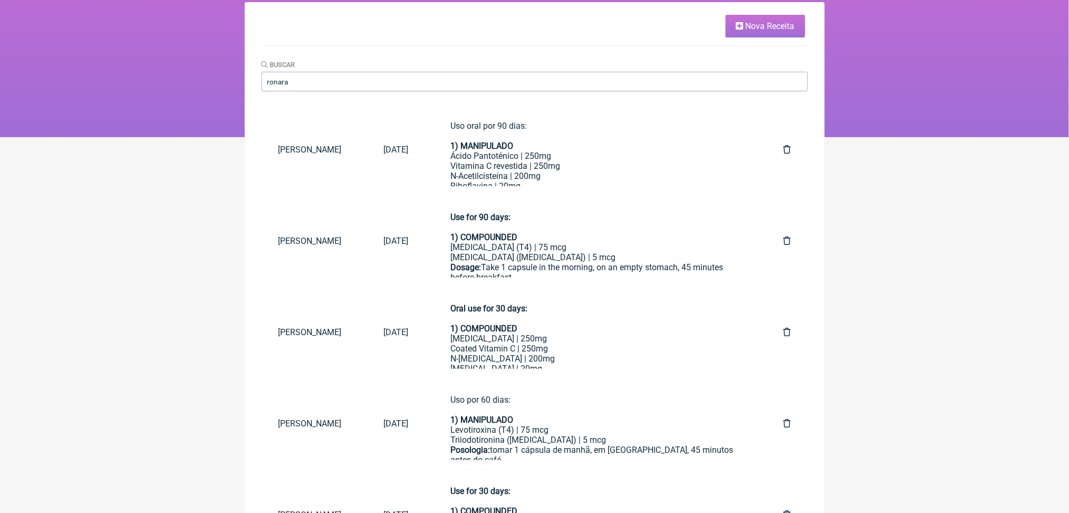
click at [943, 137] on html "FormulApp (Clínica Balance - Dra. Bruna Scalco) Sair [GEOGRAPHIC_DATA] Receitas…" at bounding box center [534, 31] width 1069 height 211
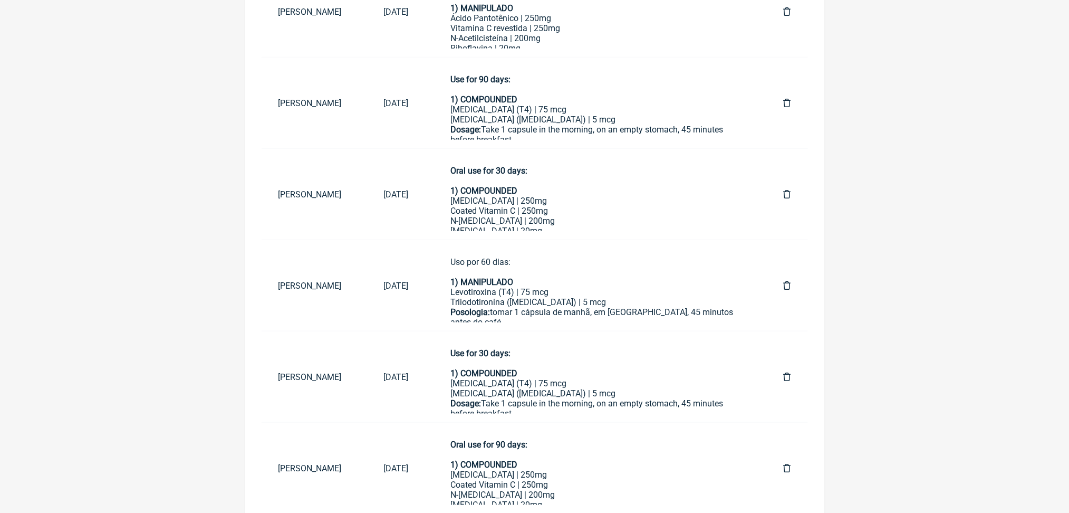
scroll to position [183, 0]
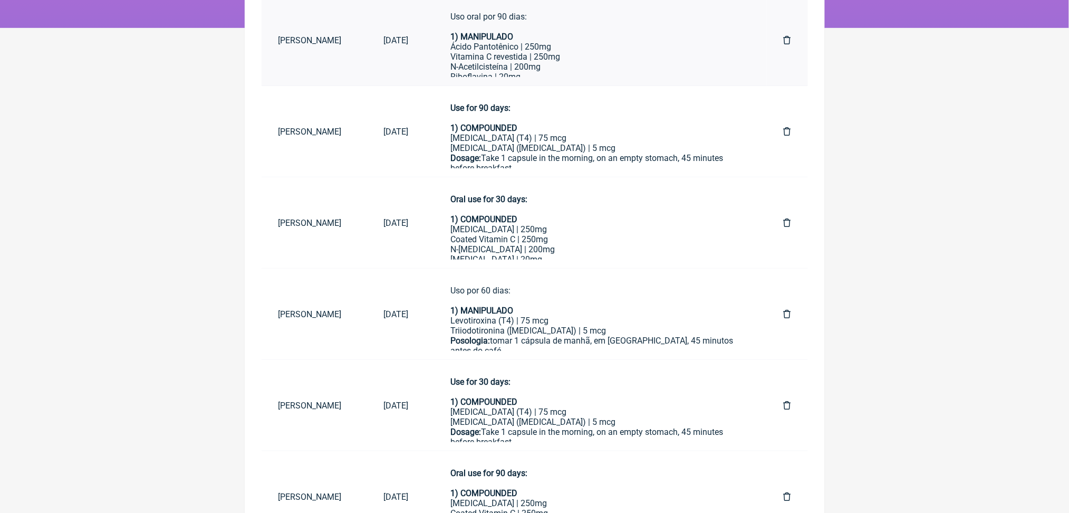
click at [630, 62] on div "Ácido Pantotênico | 250mg Vitamina C revestida | 250mg" at bounding box center [596, 52] width 291 height 20
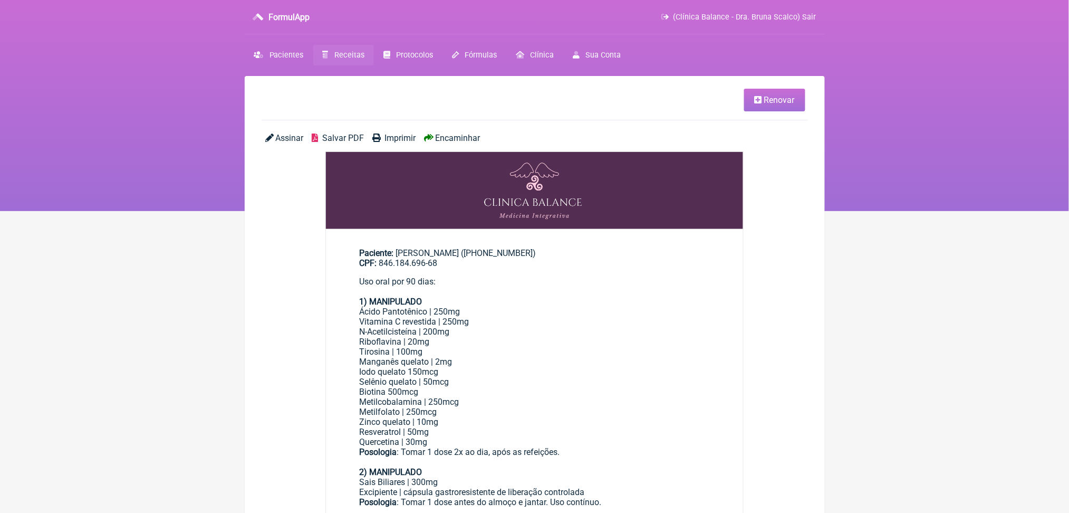
click at [764, 105] on span "Renovar" at bounding box center [779, 100] width 31 height 10
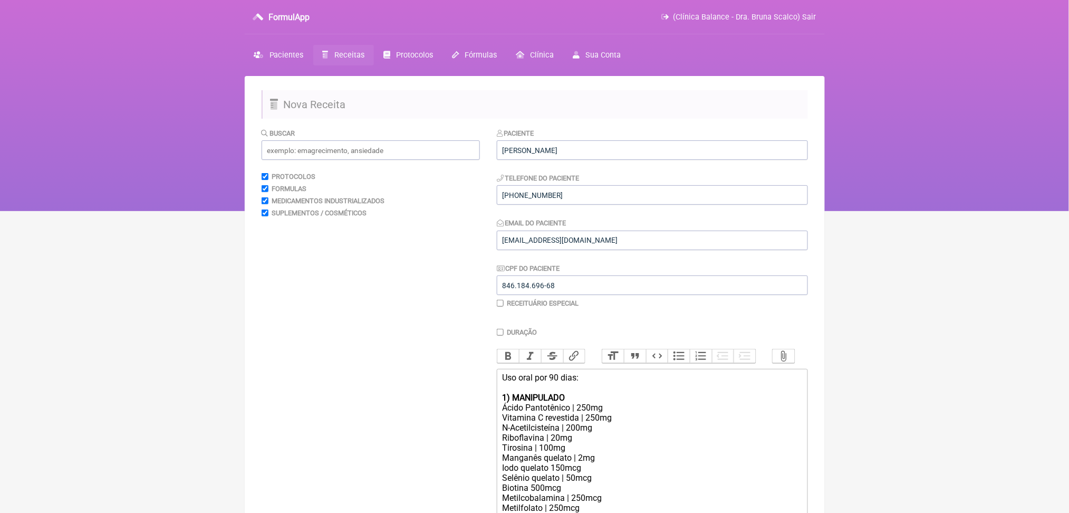
click at [572, 402] on div "Uso oral por 90 dias: 1) MANIPULADO" at bounding box center [652, 387] width 300 height 30
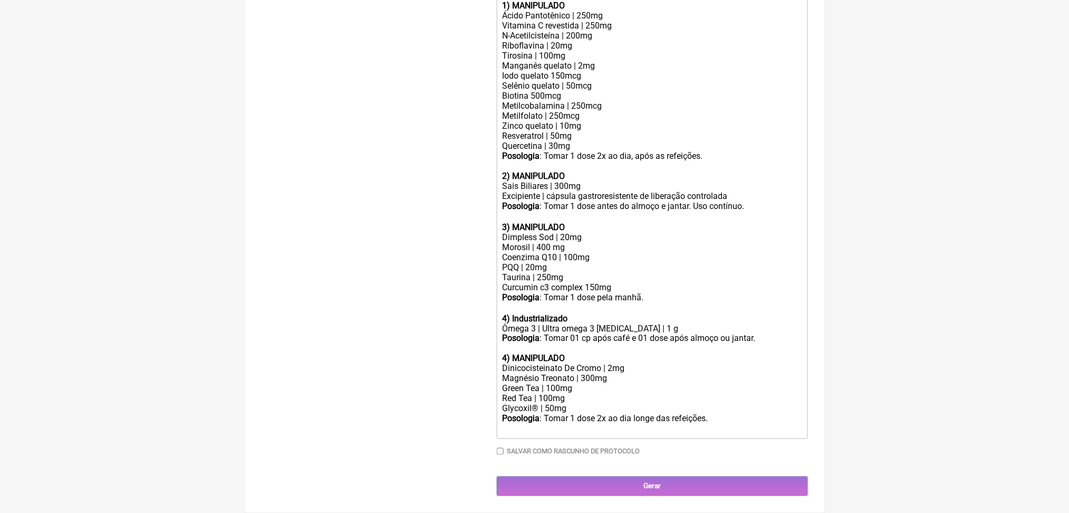
scroll to position [653, 0]
click at [745, 416] on trix-editor "Uso oral por 30 dias: 1) MANIPULADO Ácido Pantotênico | 250mg Vitamina C revest…" at bounding box center [652, 208] width 311 height 462
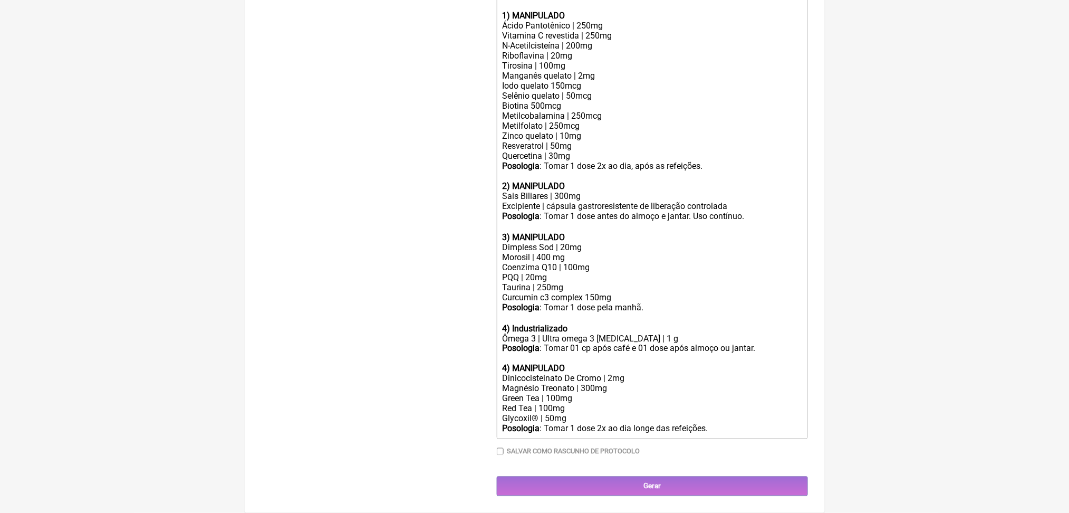
drag, startPoint x: 673, startPoint y: 408, endPoint x: 683, endPoint y: 408, distance: 10.6
click at [683, 423] on div "Posologia : Tomar 1 dose 2x ao dia ㅤlonge das refeições." at bounding box center [652, 428] width 300 height 11
click at [515, 364] on strong "4) MANIPULADO" at bounding box center [533, 369] width 63 height 10
type trix-editor "<div>Uso oral por 30 dias:<br><br><strong>1) MANIPULADO</strong></div><div>Ácid…"
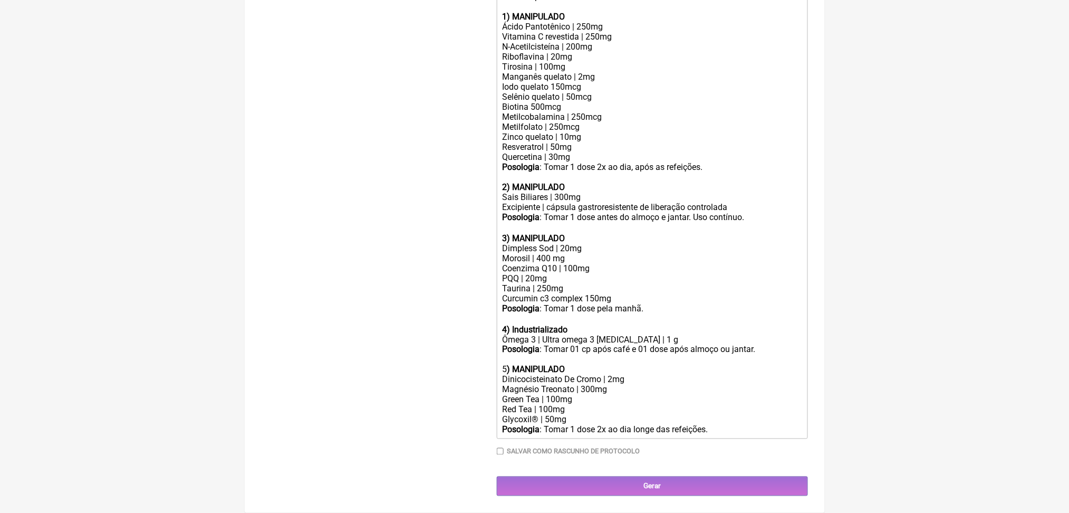
scroll to position [626, 0]
click at [685, 496] on input "Gerar" at bounding box center [652, 486] width 311 height 20
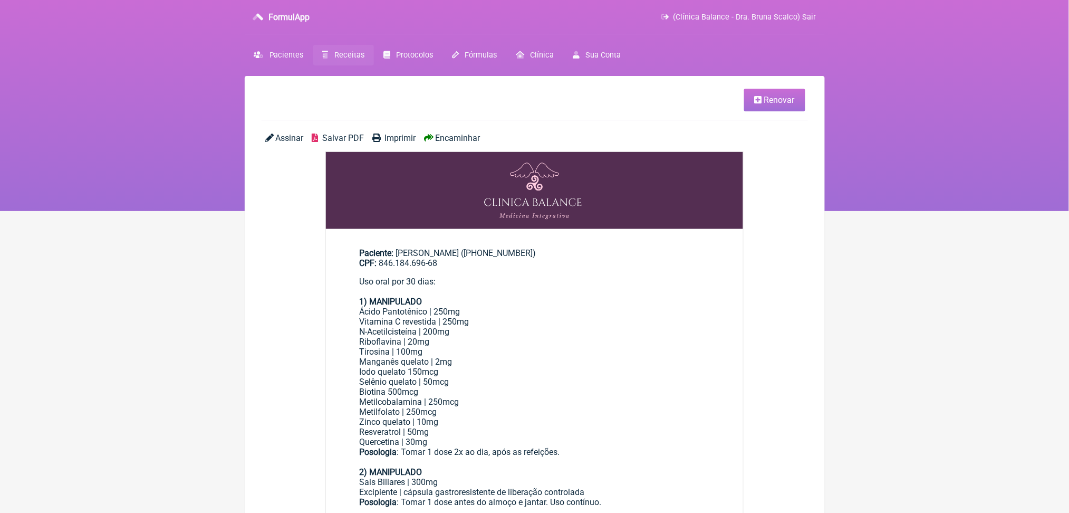
click at [364, 151] on div "Assinar Salvar PDF Imprimir Encaminhar" at bounding box center [535, 142] width 546 height 18
click at [358, 143] on span "Salvar PDF" at bounding box center [343, 138] width 42 height 10
click at [362, 60] on span "Receitas" at bounding box center [349, 55] width 30 height 9
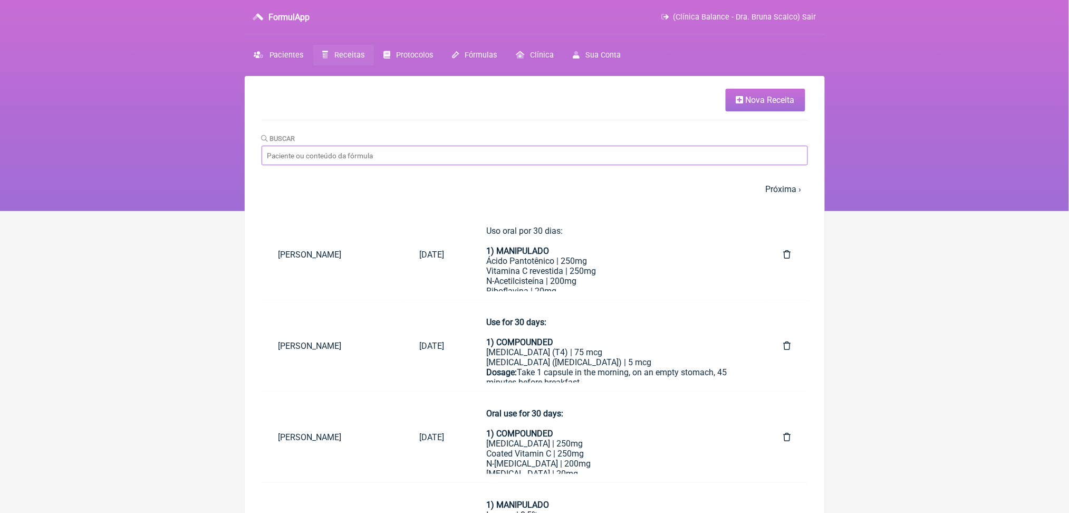
click at [474, 165] on input "Buscar" at bounding box center [535, 156] width 546 height 20
type input "ronara"
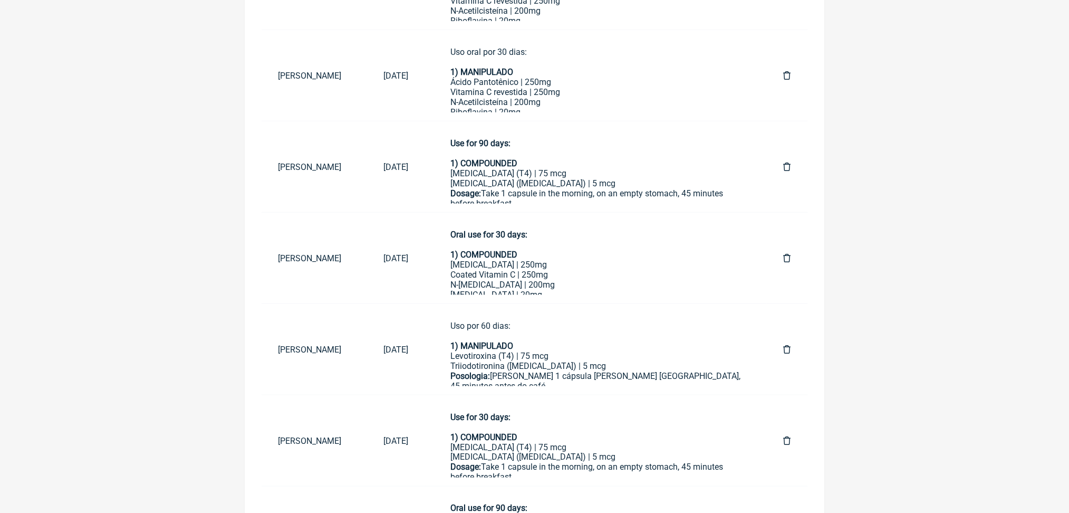
scroll to position [287, 0]
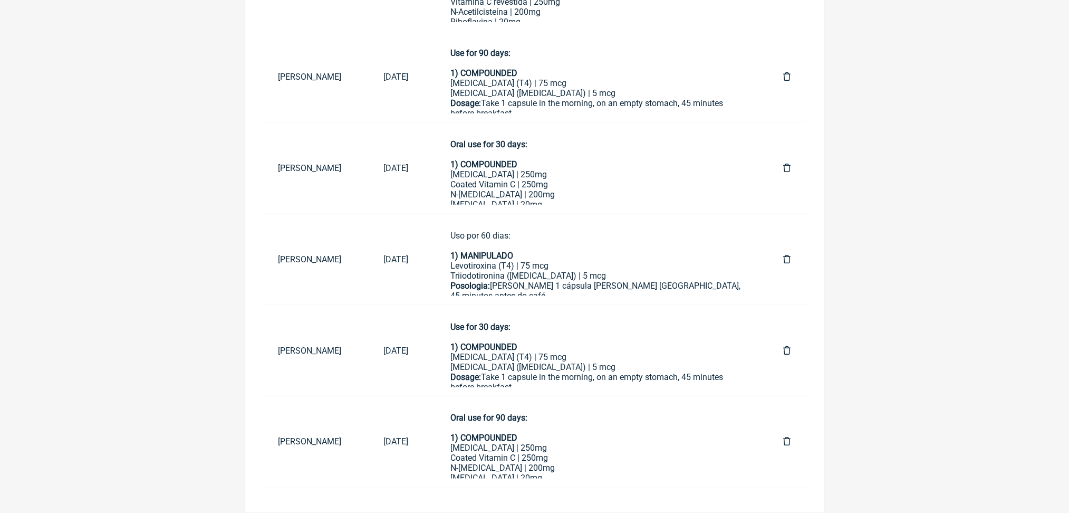
scroll to position [348, 0]
click at [514, 261] on strong "1) MANIPULADO" at bounding box center [482, 256] width 63 height 10
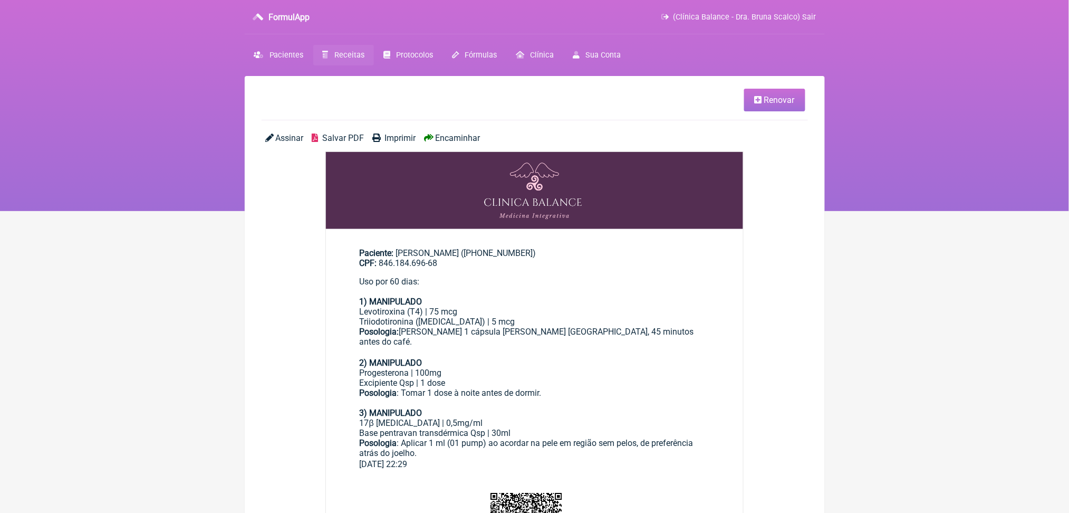
click at [764, 105] on span "Renovar" at bounding box center [779, 100] width 31 height 10
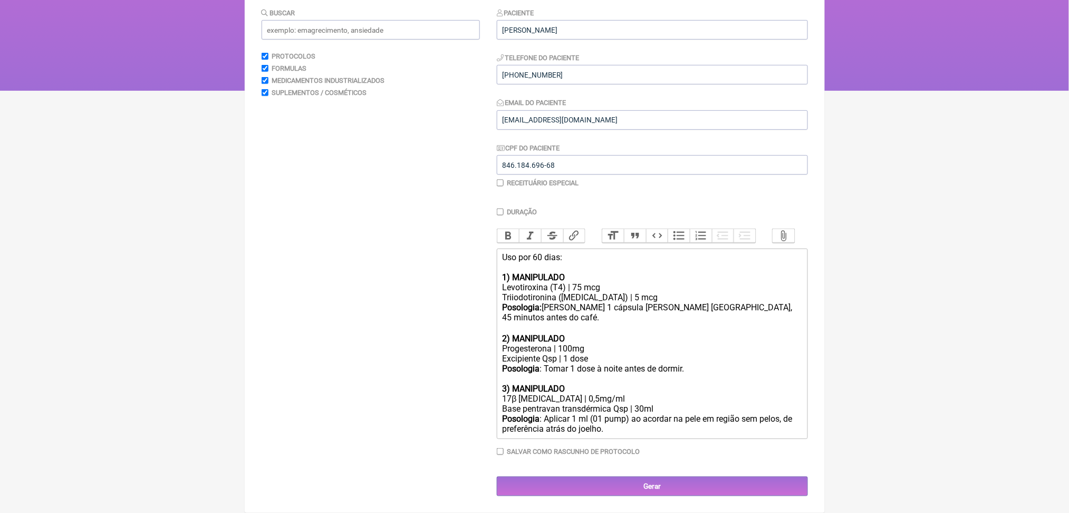
scroll to position [247, 0]
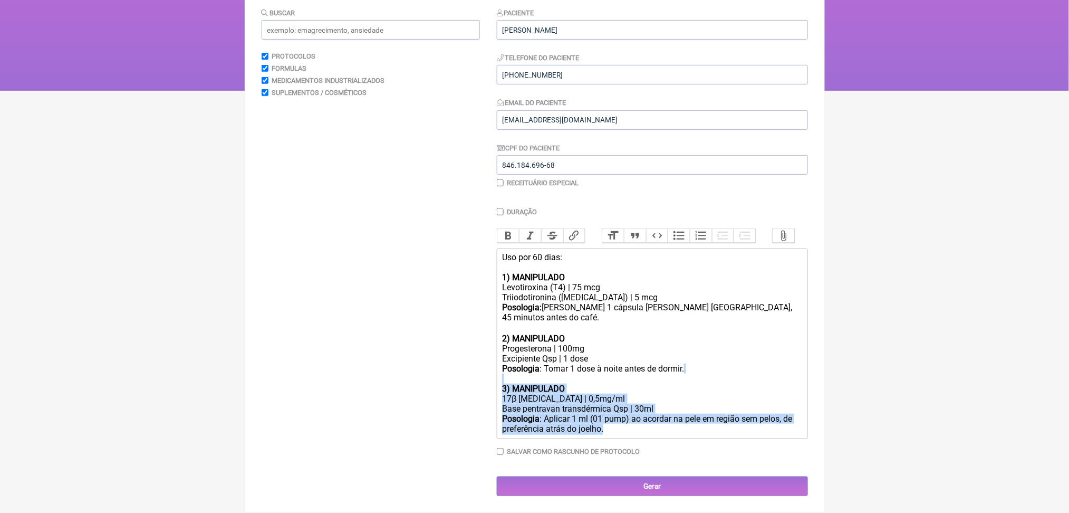
drag, startPoint x: 510, startPoint y: 374, endPoint x: 781, endPoint y: 448, distance: 280.4
click at [781, 439] on trix-editor "Uso por 60 dias: 1) MANIPULADO Levotiroxina (T4) | 75 mcg Triiodotironina (T3) …" at bounding box center [652, 343] width 311 height 190
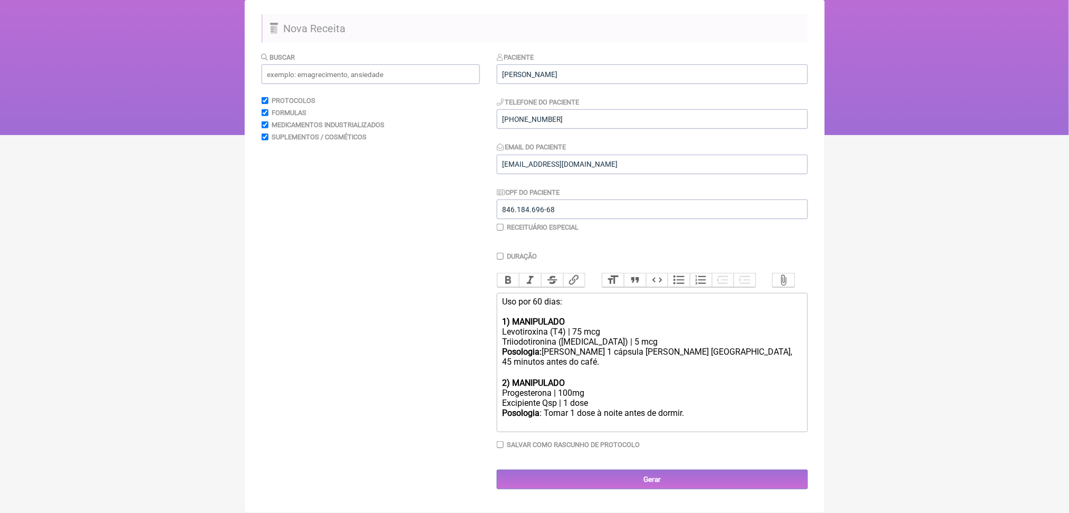
type trix-editor "<div>Uso por 60 dias:<br><br><strong>1) MANIPULADO <br></strong>Levotiroxina (T…"
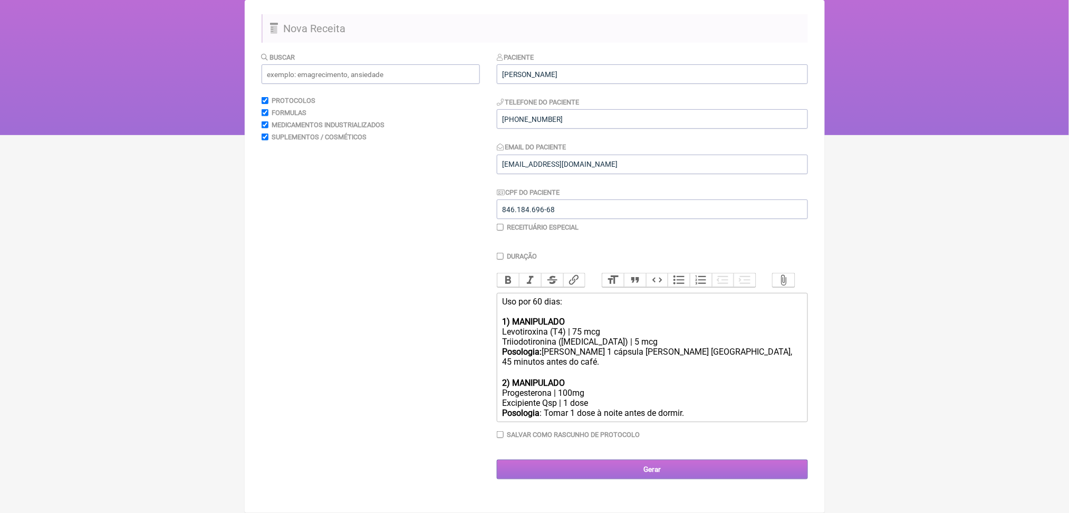
click at [702, 479] on input "Gerar" at bounding box center [652, 469] width 311 height 20
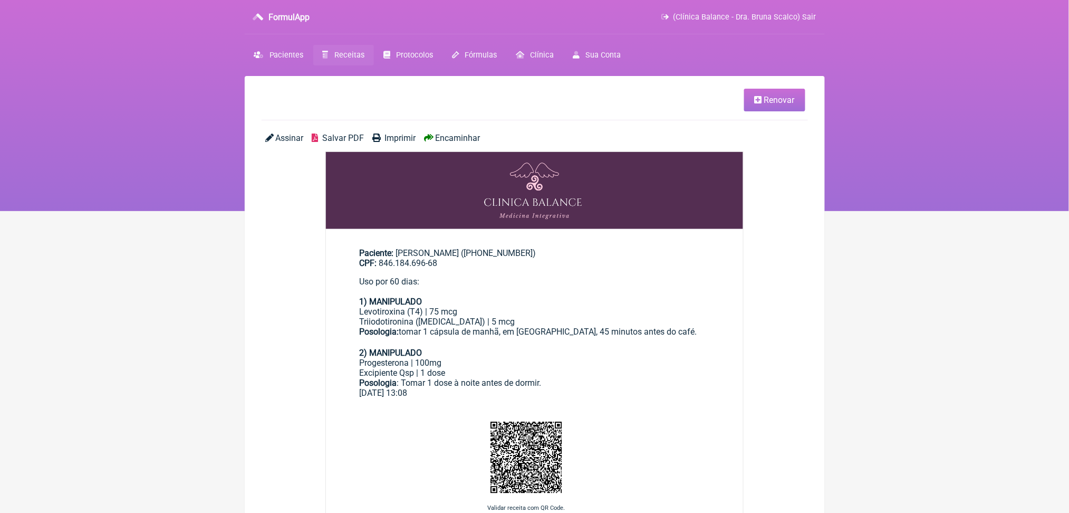
click at [345, 143] on span "Salvar PDF" at bounding box center [343, 138] width 42 height 10
click at [361, 60] on span "Receitas" at bounding box center [349, 55] width 30 height 9
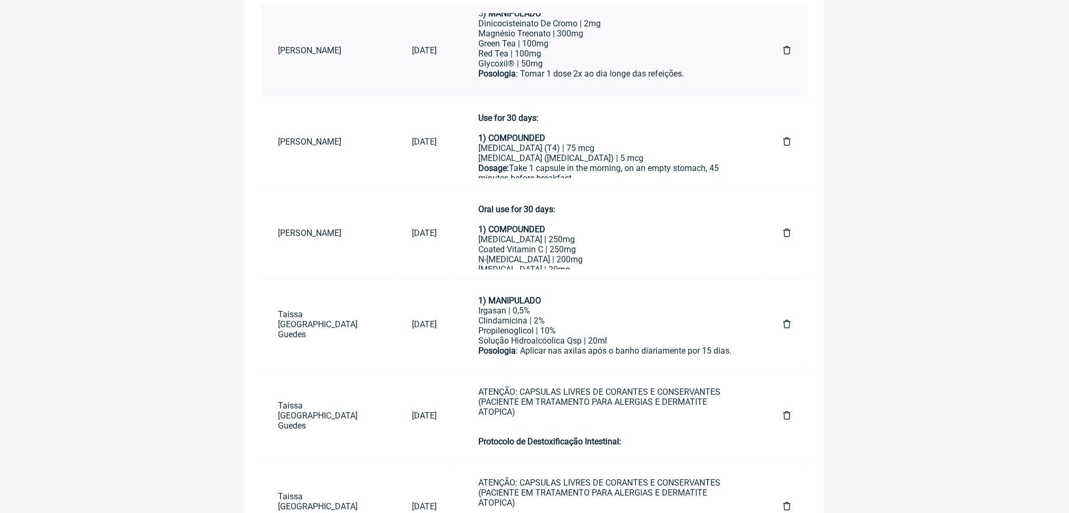
scroll to position [583, 0]
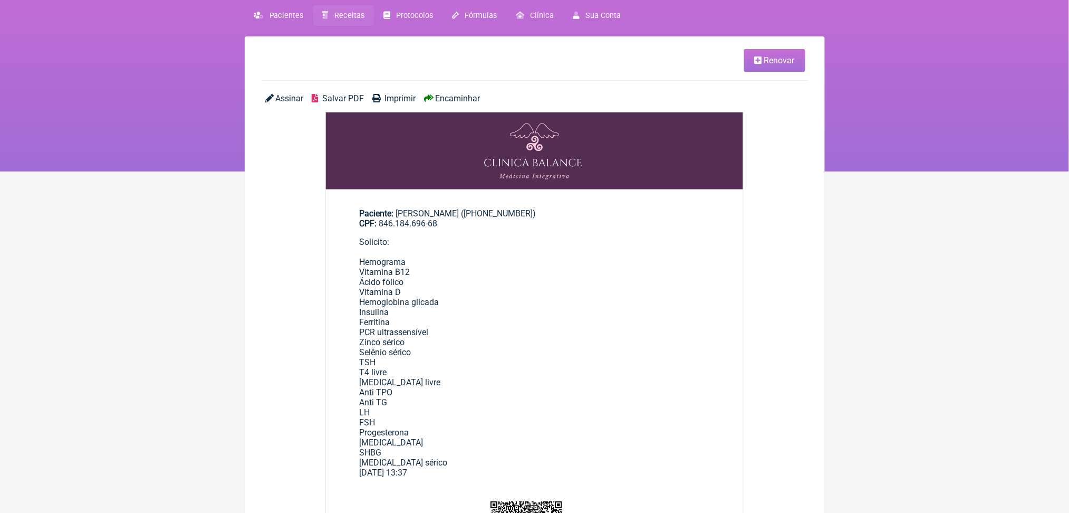
scroll to position [38, 0]
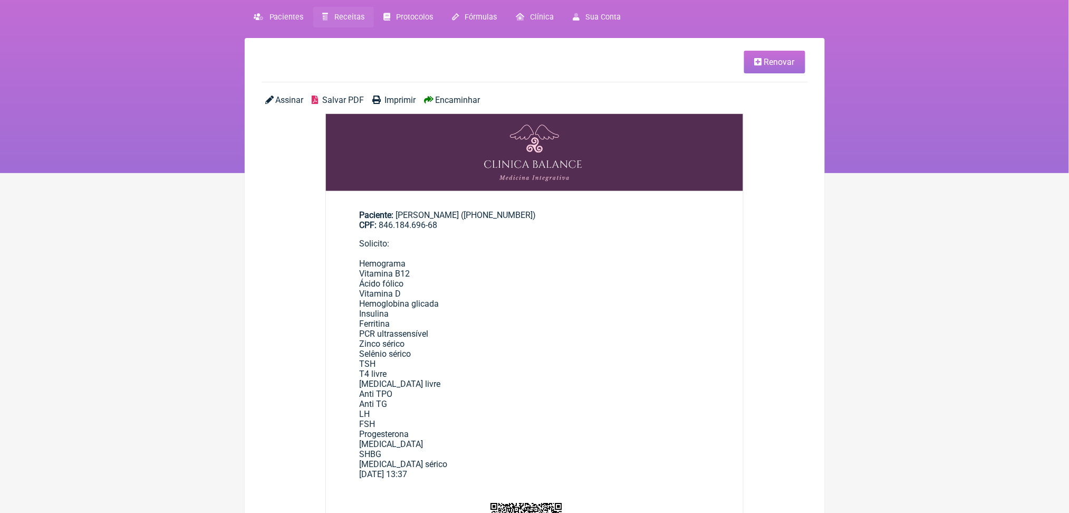
click at [355, 105] on span "Salvar PDF" at bounding box center [343, 100] width 42 height 10
